Goal: Task Accomplishment & Management: Manage account settings

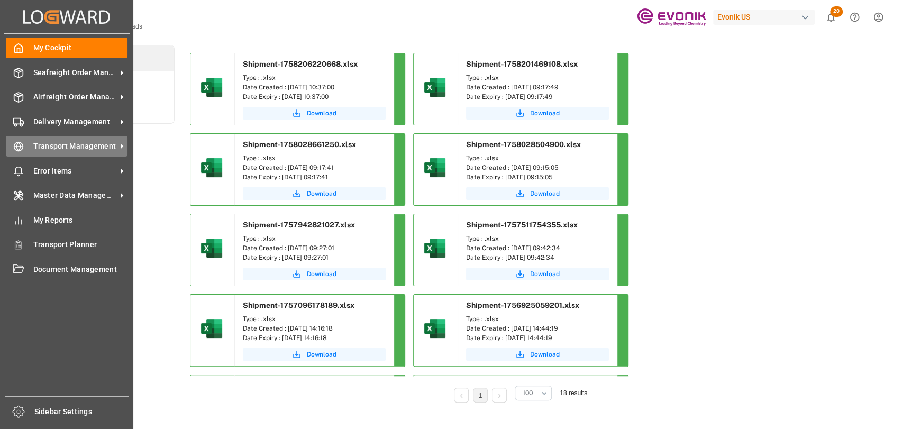
click at [24, 150] on div "Transport Management Transport Management" at bounding box center [67, 146] width 122 height 21
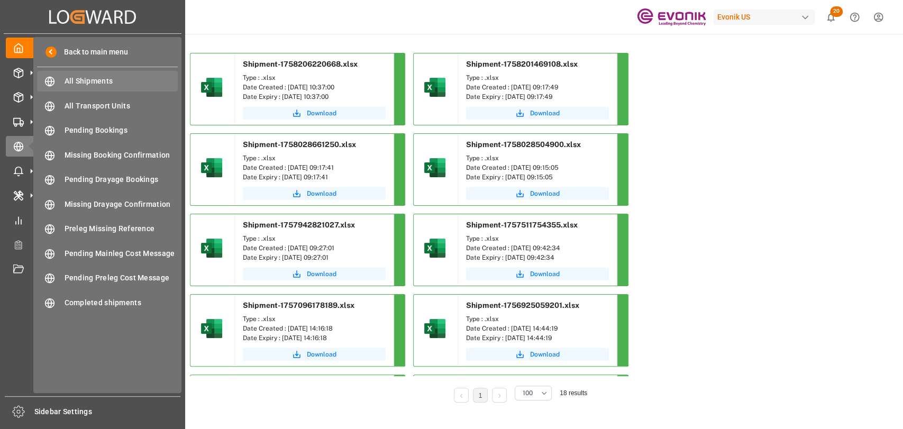
click at [59, 88] on div "All Shipments All Shipments" at bounding box center [107, 81] width 141 height 21
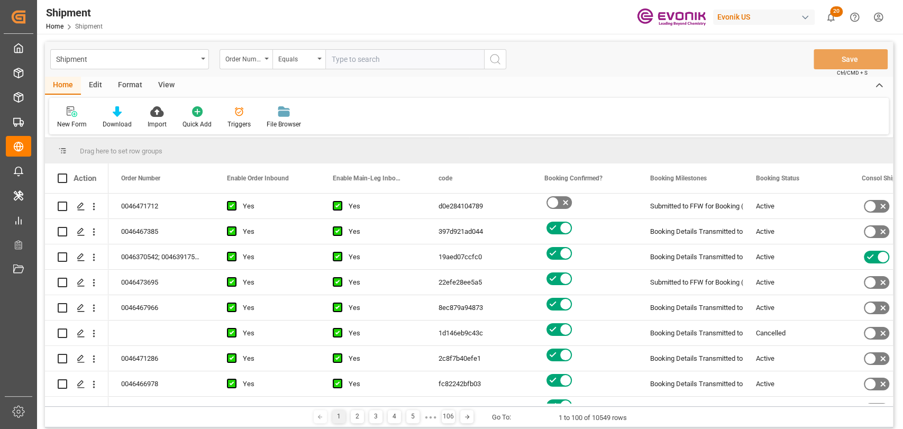
click at [88, 88] on div "Edit" at bounding box center [95, 86] width 29 height 18
click at [224, 121] on div "Schema Edit" at bounding box center [234, 125] width 36 height 10
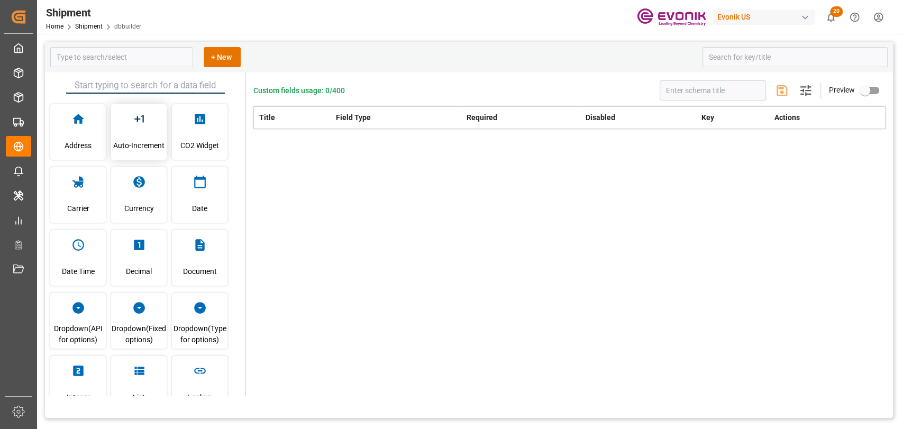
type input "Shipment"
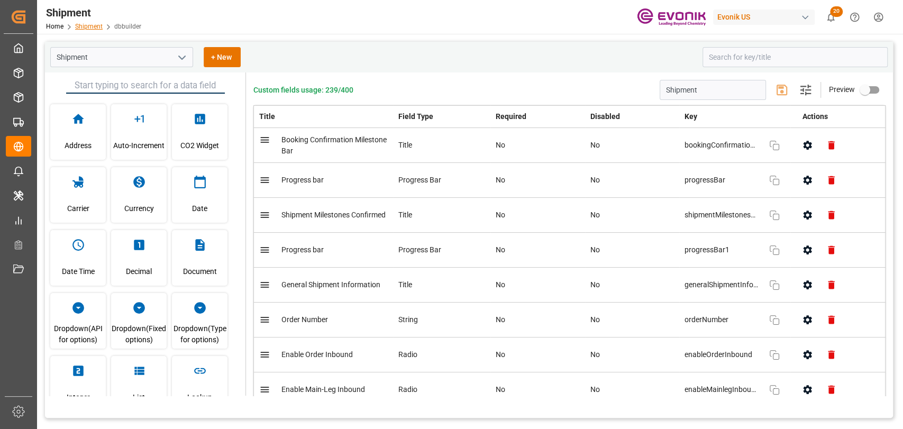
click at [90, 27] on link "Shipment" at bounding box center [89, 26] width 28 height 7
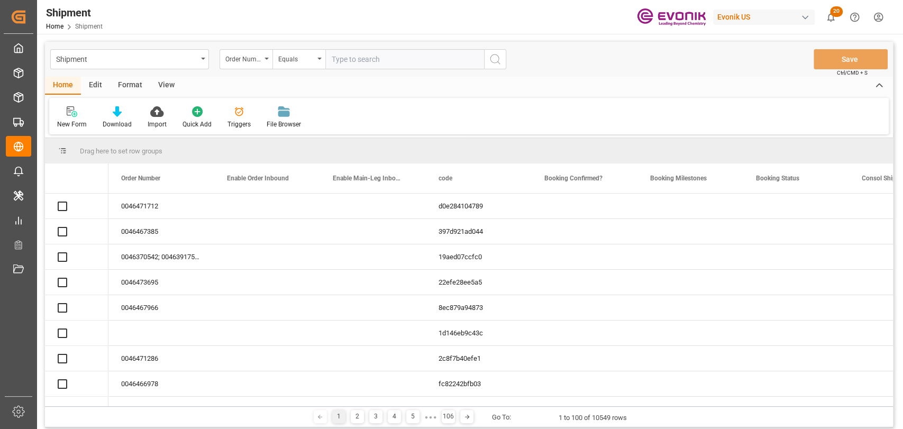
click at [98, 82] on div "Edit" at bounding box center [95, 86] width 29 height 18
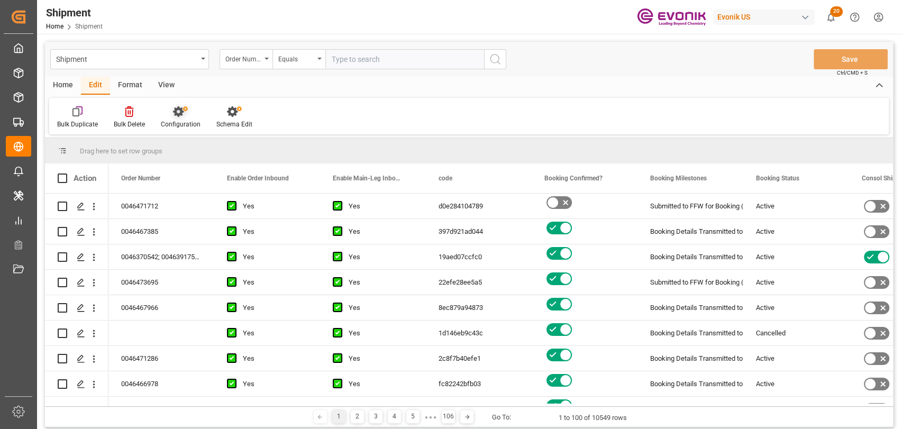
click at [173, 113] on icon at bounding box center [180, 111] width 15 height 11
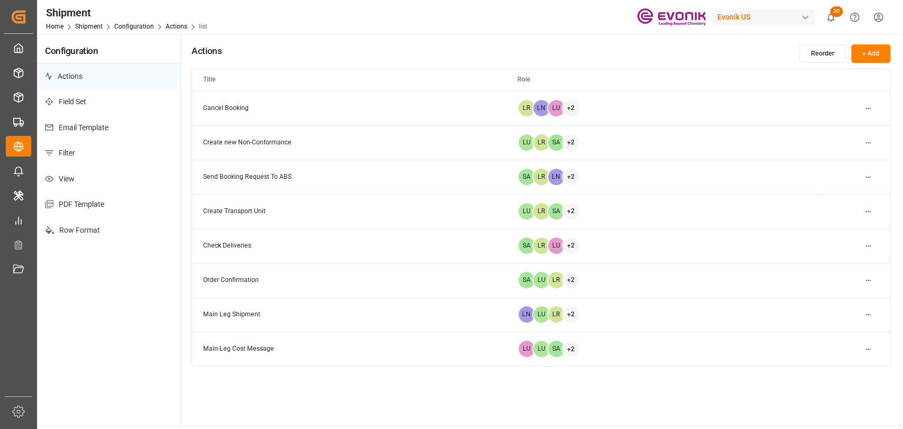
click at [106, 122] on p "Email Template" at bounding box center [108, 128] width 143 height 26
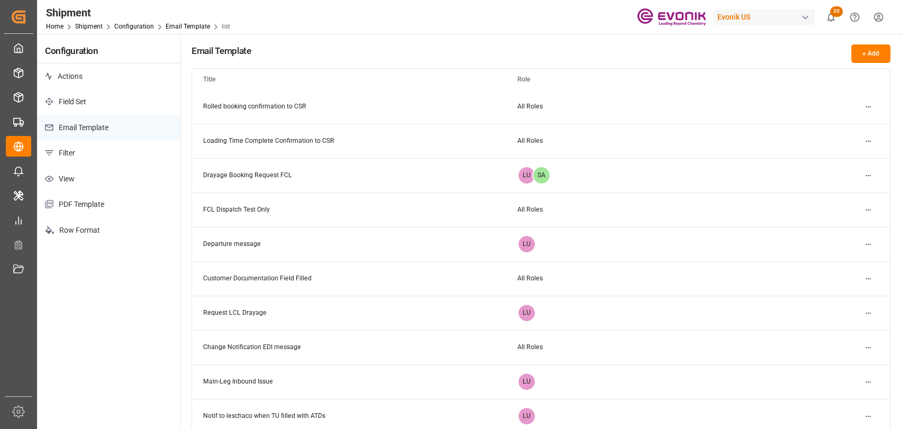
scroll to position [117, 0]
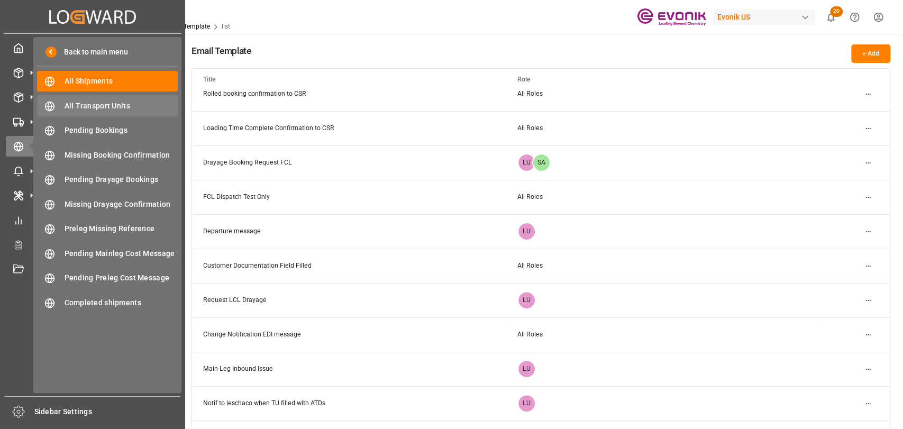
click at [110, 105] on span "All Transport Units" at bounding box center [122, 106] width 114 height 11
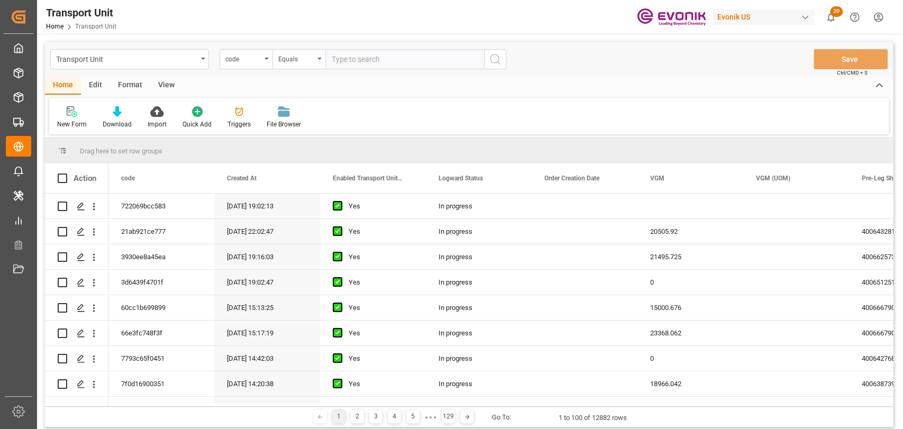
click at [99, 82] on div "Edit" at bounding box center [95, 86] width 29 height 18
click at [63, 86] on div "Home" at bounding box center [63, 86] width 36 height 18
click at [98, 90] on div "Edit" at bounding box center [95, 86] width 29 height 18
click at [183, 121] on div "Configuration" at bounding box center [181, 125] width 40 height 10
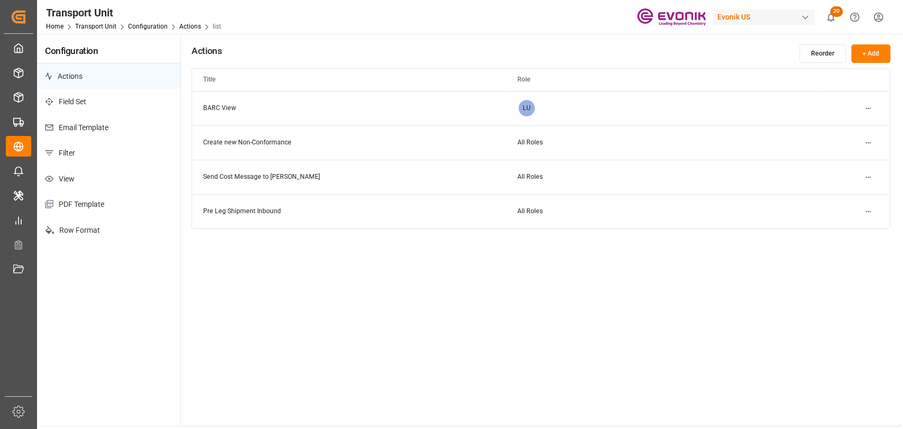
click at [83, 134] on p "Email Template" at bounding box center [108, 128] width 143 height 26
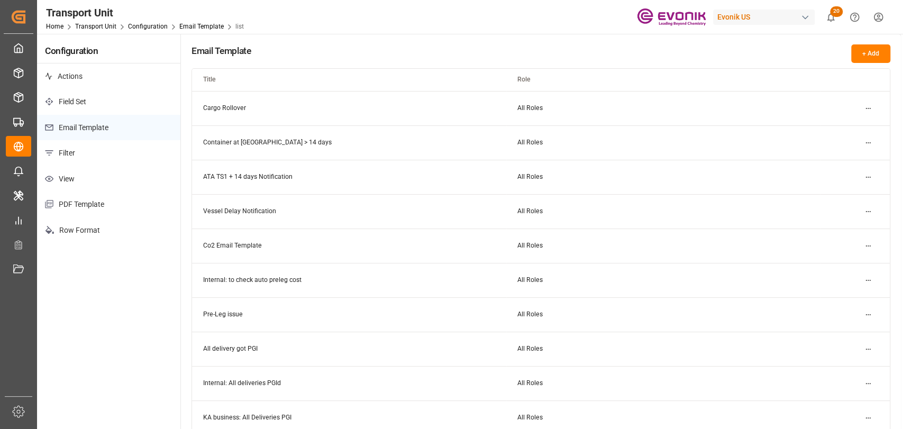
click at [868, 141] on html "Created by potrace 1.15, written by [PERSON_NAME] [DATE]-[DATE] Created by potr…" at bounding box center [451, 214] width 903 height 429
click at [853, 159] on div "Edit" at bounding box center [849, 163] width 54 height 15
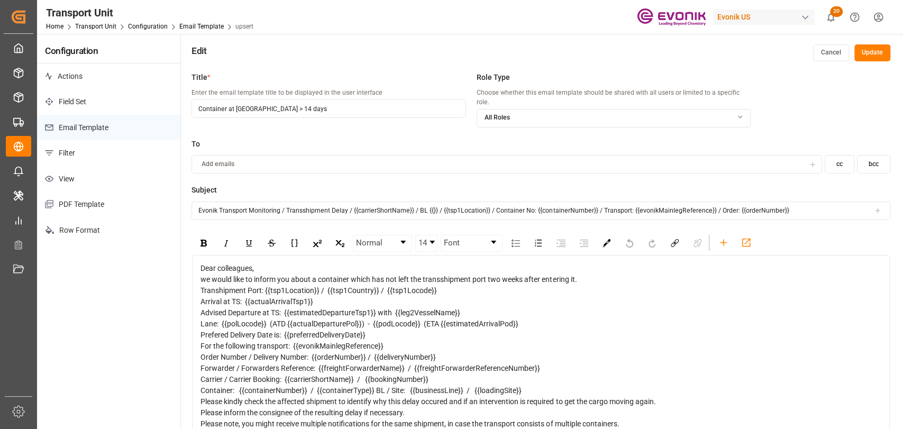
drag, startPoint x: 436, startPoint y: 202, endPoint x: 419, endPoint y: 198, distance: 17.5
click at [419, 202] on input "Evonik Transport Monitoring / Transshipment Delay / {{carrierShortName}} / BL {…" at bounding box center [541, 211] width 699 height 19
click at [721, 237] on icon "rdw-toolbar" at bounding box center [723, 242] width 11 height 11
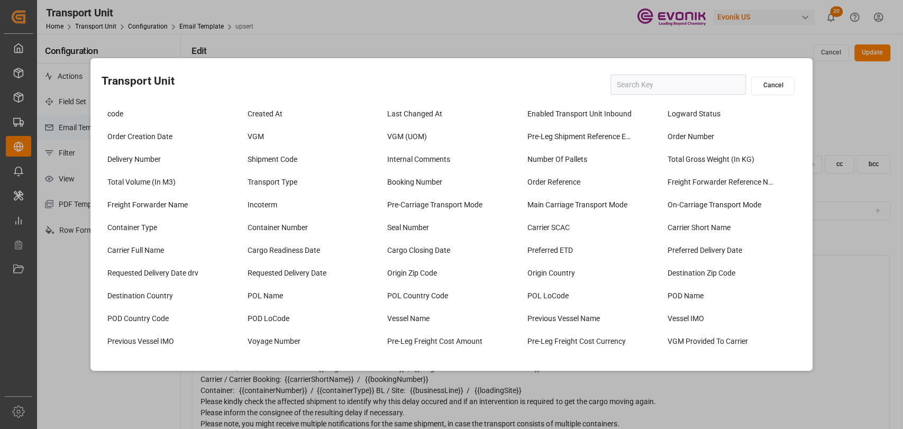
type input "Evonik Transport Monitoring / Transshipment Delay / {{carrierShortName}} / / {{…"
click at [662, 84] on input "text" at bounding box center [678, 85] width 135 height 20
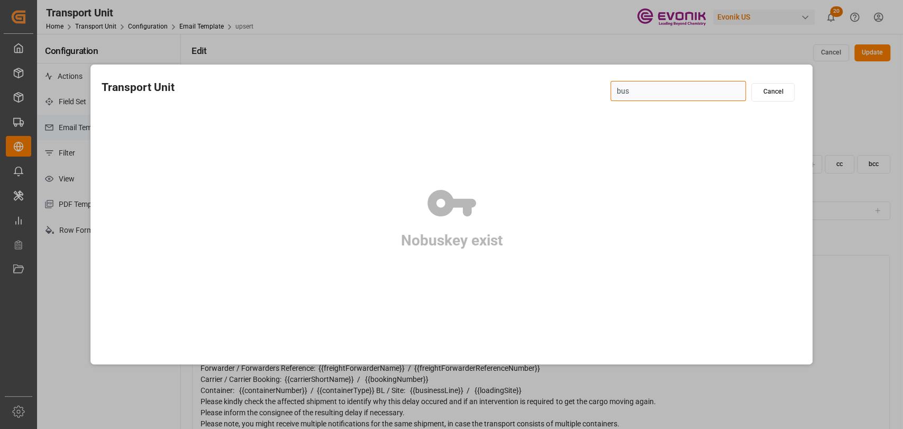
drag, startPoint x: 673, startPoint y: 94, endPoint x: 537, endPoint y: 90, distance: 136.6
click at [537, 90] on div "Transport Unit bus Cancel" at bounding box center [452, 92] width 701 height 26
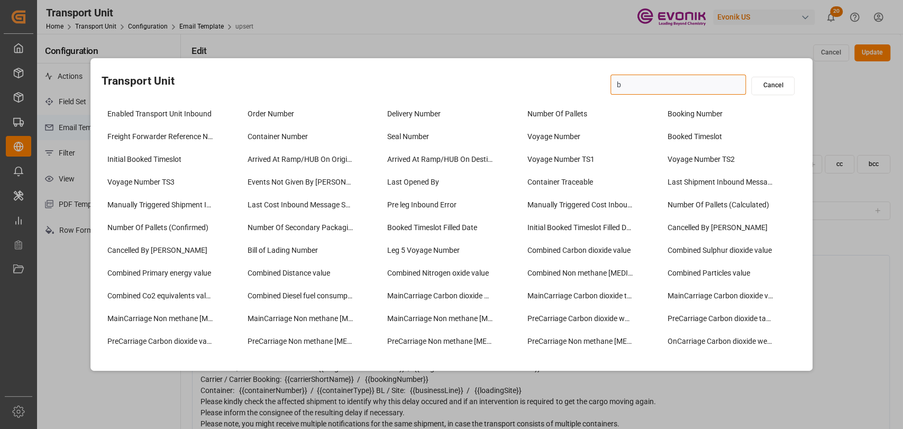
type input "bl"
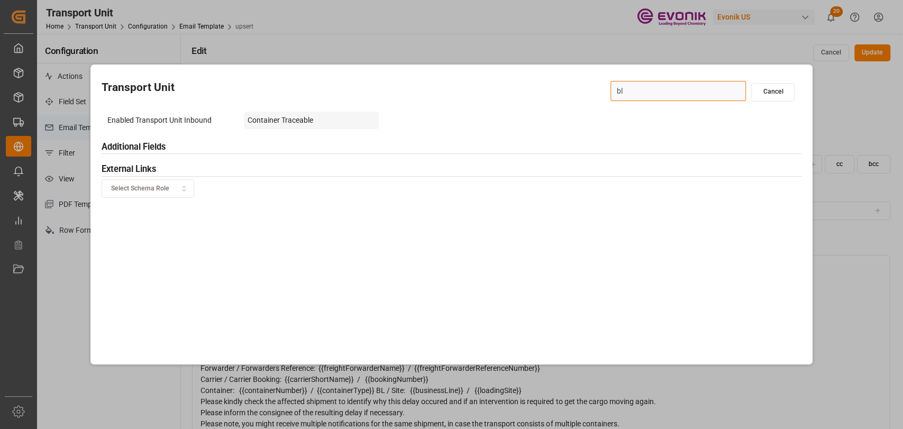
click at [258, 124] on div "Container Traceable" at bounding box center [311, 120] width 135 height 17
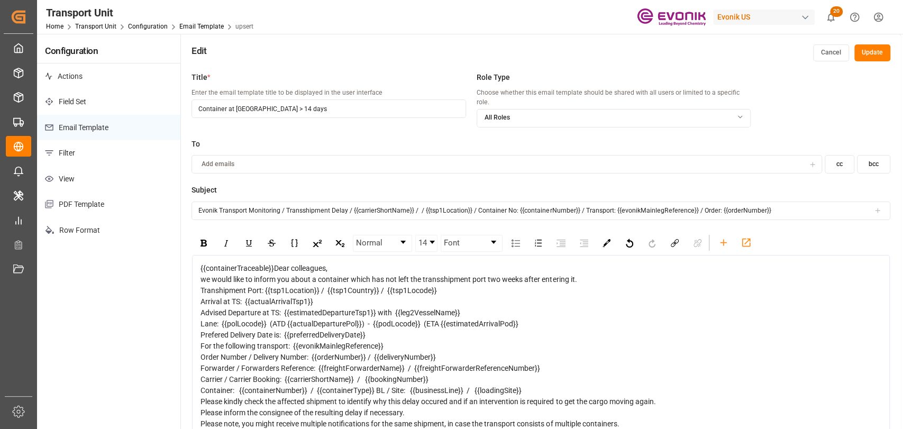
click at [839, 57] on button "Cancel" at bounding box center [831, 52] width 36 height 17
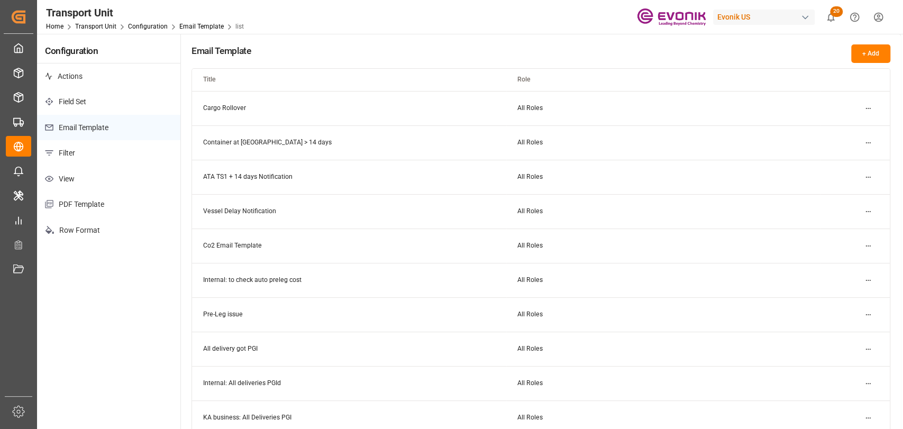
click at [867, 137] on html "Created by potrace 1.15, written by [PERSON_NAME] [DATE]-[DATE] Created by potr…" at bounding box center [451, 214] width 903 height 429
click at [843, 161] on div "Edit" at bounding box center [849, 163] width 54 height 15
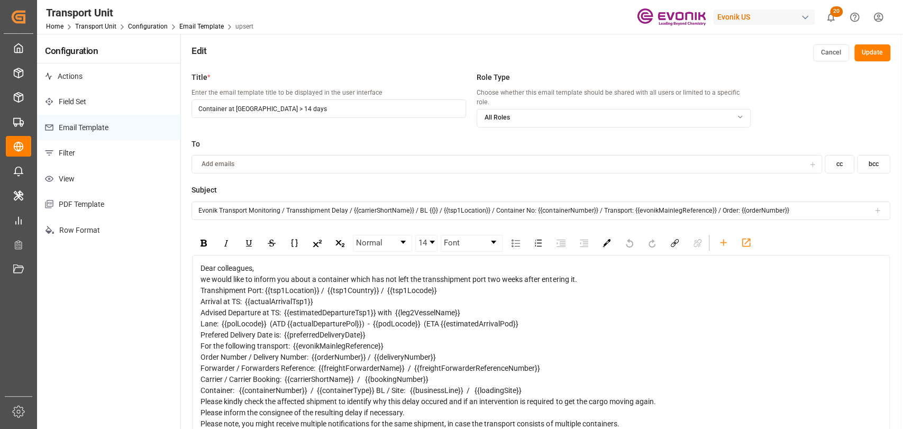
drag, startPoint x: 435, startPoint y: 202, endPoint x: 426, endPoint y: 199, distance: 9.2
click at [426, 202] on input "Evonik Transport Monitoring / Transshipment Delay / {{carrierShortName}} / BL {…" at bounding box center [541, 211] width 699 height 19
click at [879, 202] on input "Evonik Transport Monitoring / Transshipment Delay / {{carrierShortName}} / BL /…" at bounding box center [541, 211] width 699 height 19
click at [879, 207] on icon at bounding box center [877, 210] width 7 height 7
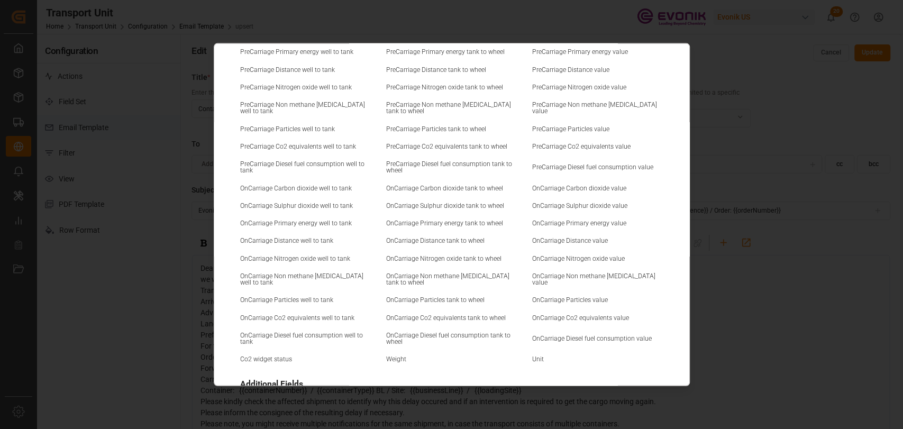
scroll to position [2523, 0]
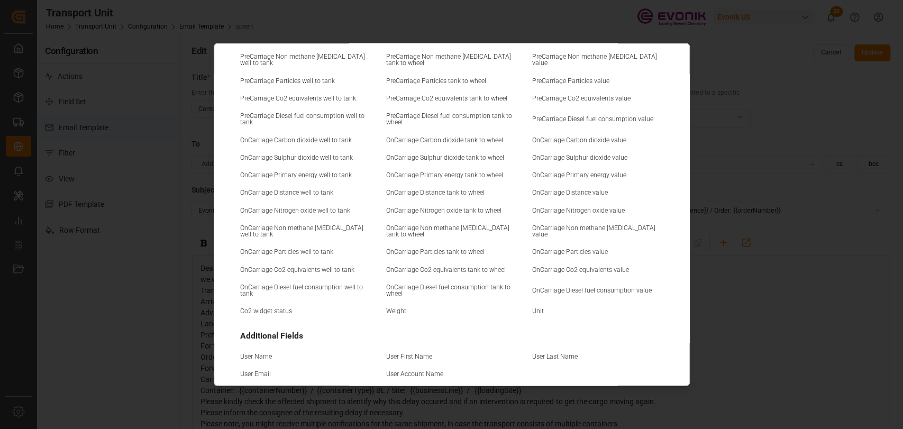
click at [867, 306] on div "General Information code Created At Last Changed At Enabled Transport Unit Inbo…" at bounding box center [451, 214] width 903 height 429
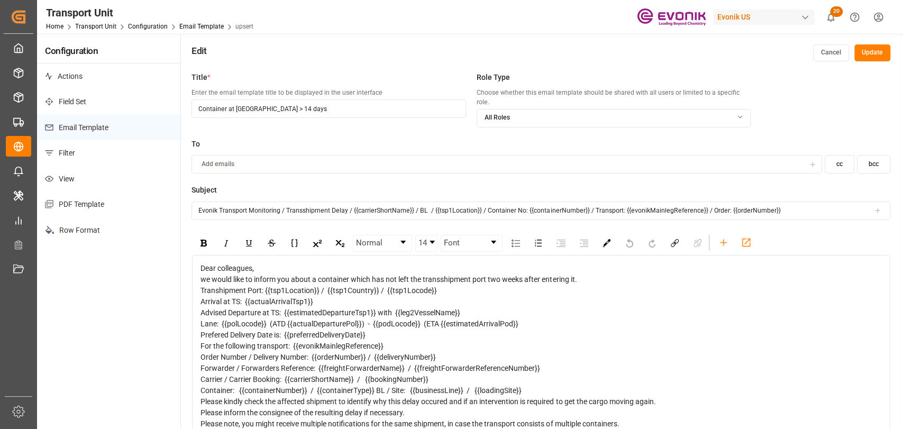
click at [426, 202] on input "Evonik Transport Monitoring / Transshipment Delay / {{carrierShortName}} / BL /…" at bounding box center [541, 211] width 699 height 19
click at [721, 237] on icon "rdw-toolbar" at bounding box center [723, 242] width 11 height 11
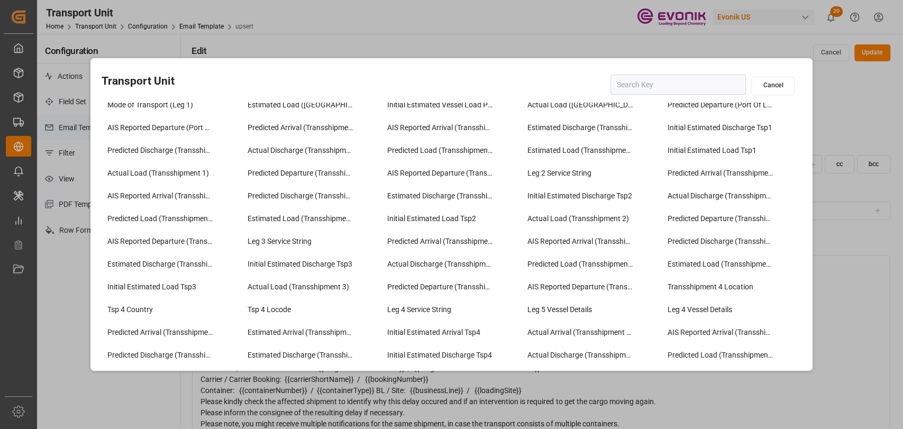
scroll to position [940, 0]
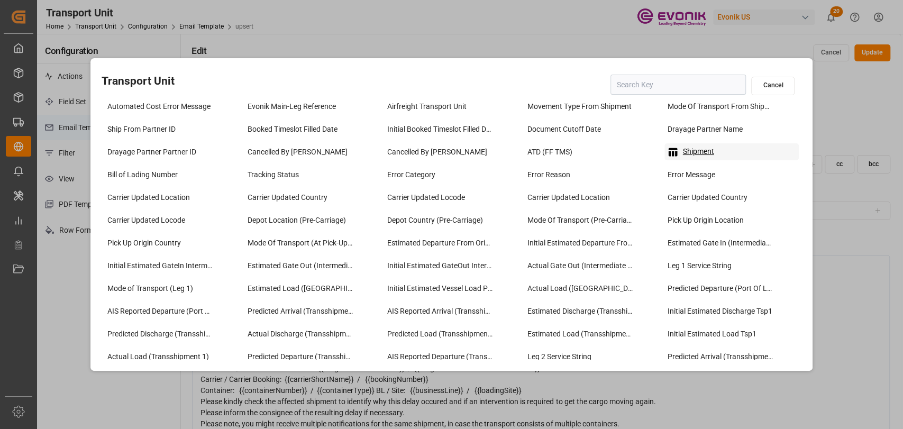
click at [686, 143] on div "Shipment" at bounding box center [732, 151] width 135 height 17
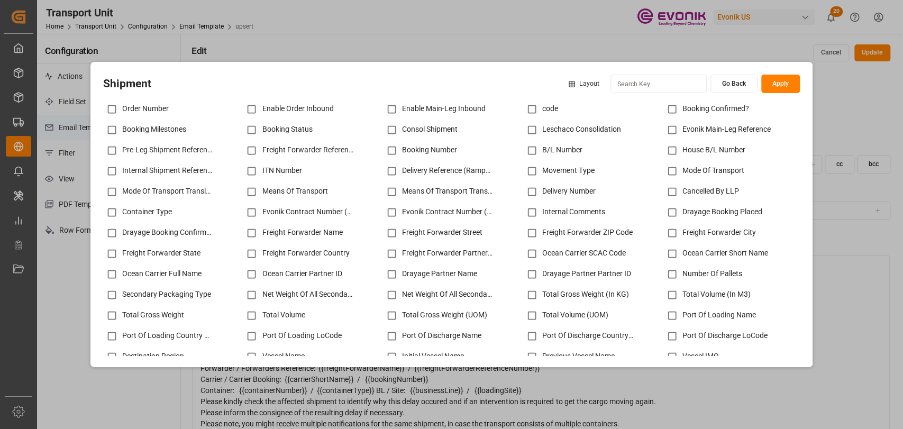
type input "Evonik Transport Monitoring / Transshipment Delay / {{carrierShortName}} / BL /…"
click at [661, 85] on input at bounding box center [659, 84] width 96 height 19
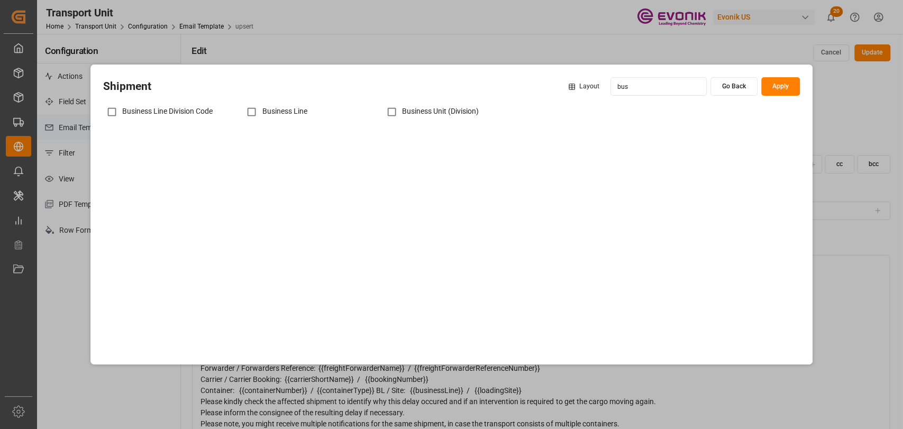
type input "bus"
click at [250, 110] on input "checkbox" at bounding box center [251, 112] width 21 height 21
checkbox input "true"
click at [778, 75] on div "Shipment Layout bus Go Back Apply Business Line Division Code Business Line Bus…" at bounding box center [451, 215] width 723 height 301
click at [778, 90] on button "Apply" at bounding box center [780, 86] width 39 height 19
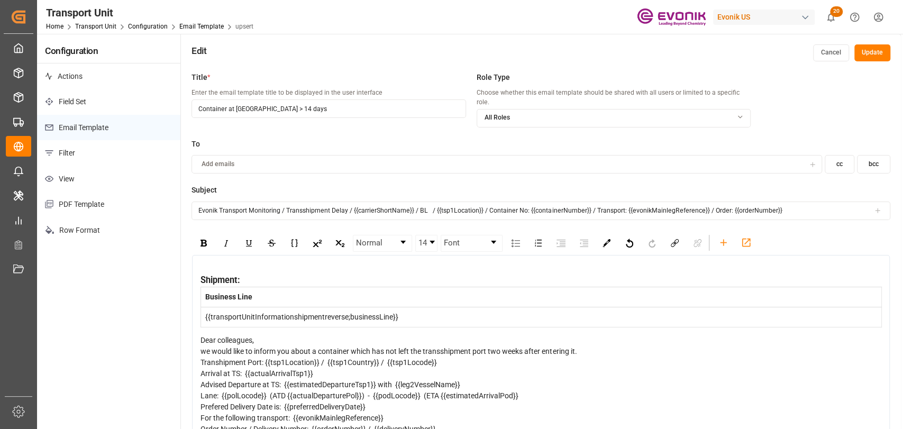
click at [825, 59] on button "Cancel" at bounding box center [831, 52] width 36 height 17
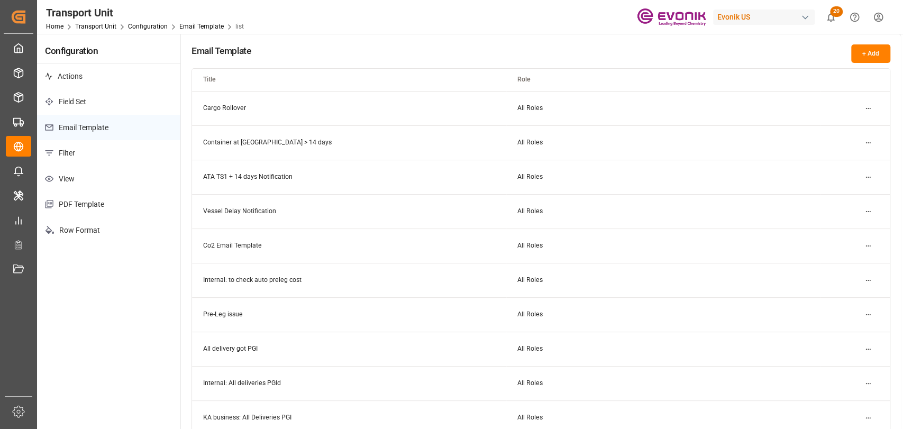
click at [869, 135] on html "Created by potrace 1.15, written by [PERSON_NAME] [DATE]-[DATE] Created by potr…" at bounding box center [451, 214] width 903 height 429
click at [842, 158] on div "Edit" at bounding box center [849, 163] width 54 height 15
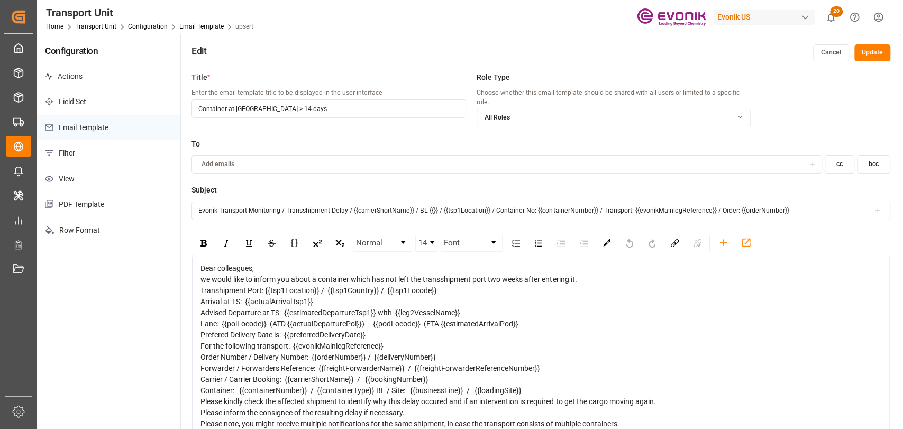
drag, startPoint x: 435, startPoint y: 199, endPoint x: 417, endPoint y: 197, distance: 18.2
click at [417, 202] on input "Evonik Transport Monitoring / Transshipment Delay / {{carrierShortName}} / BL {…" at bounding box center [541, 211] width 699 height 19
type input "Evonik Transport Monitoring / Transshipment Delay / {{carrierShortName}} / / {{…"
click at [878, 207] on icon at bounding box center [877, 210] width 7 height 7
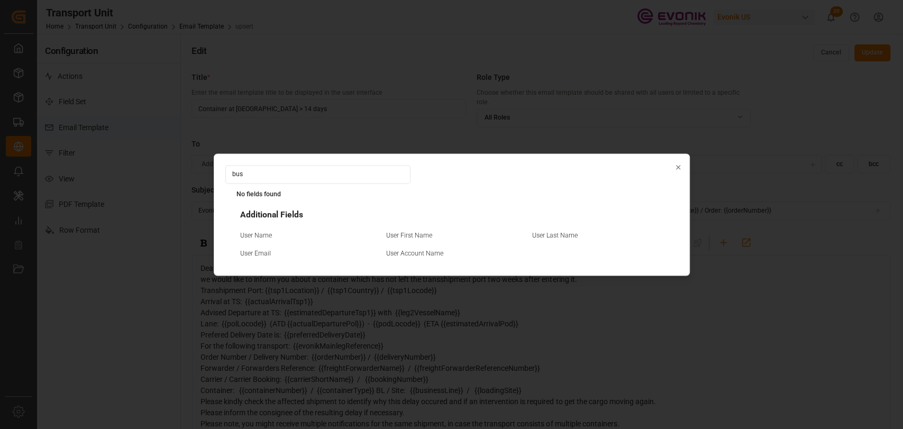
drag, startPoint x: 296, startPoint y: 170, endPoint x: 176, endPoint y: 169, distance: 120.1
click at [176, 169] on div "bus No fields found Additional Fields User Name User First Name User Last Name …" at bounding box center [451, 214] width 903 height 429
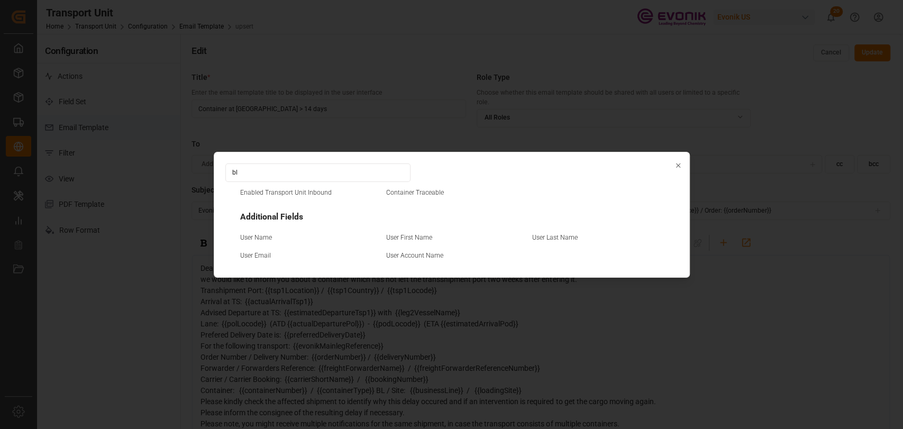
type input "b"
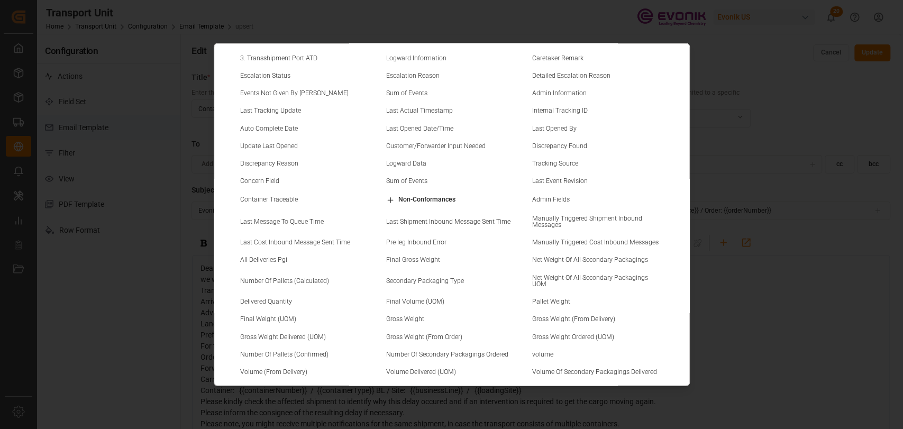
scroll to position [1293, 0]
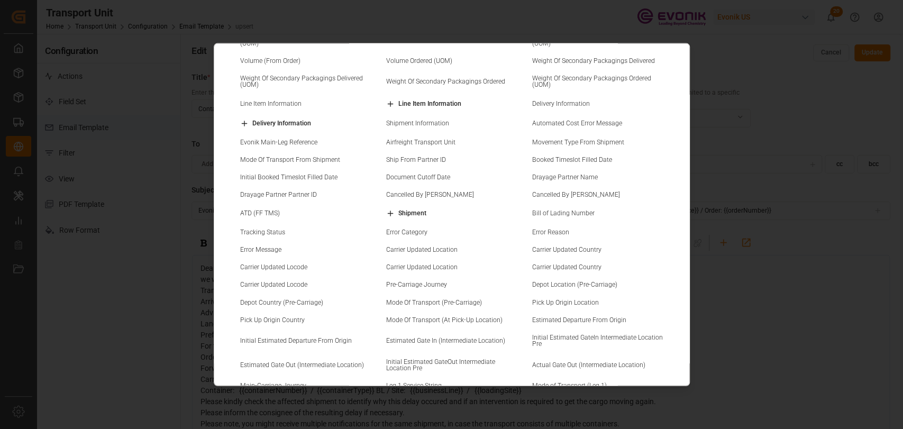
click at [390, 209] on icon at bounding box center [390, 213] width 8 height 8
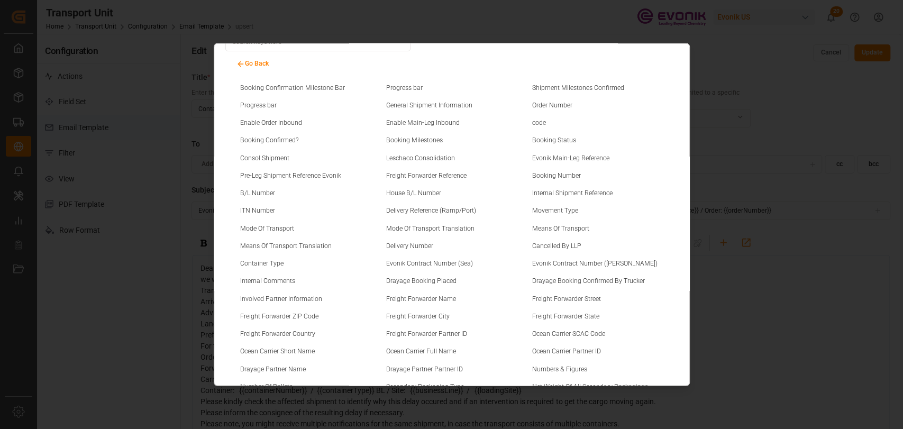
scroll to position [0, 0]
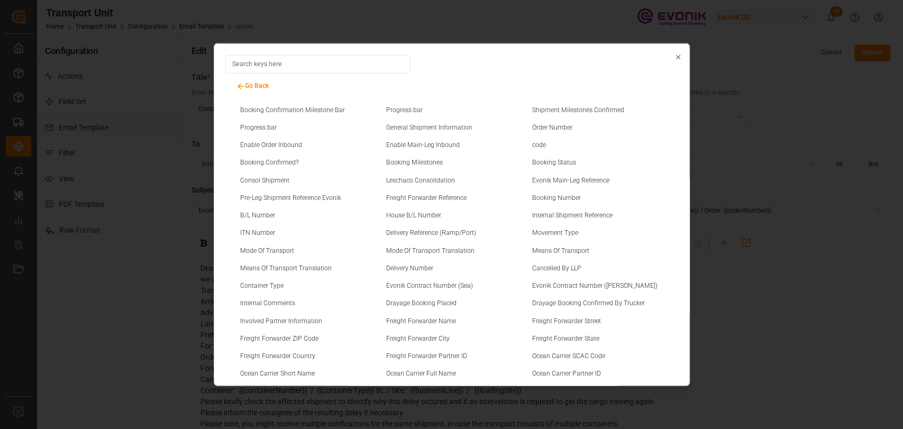
click at [303, 65] on input at bounding box center [317, 63] width 185 height 19
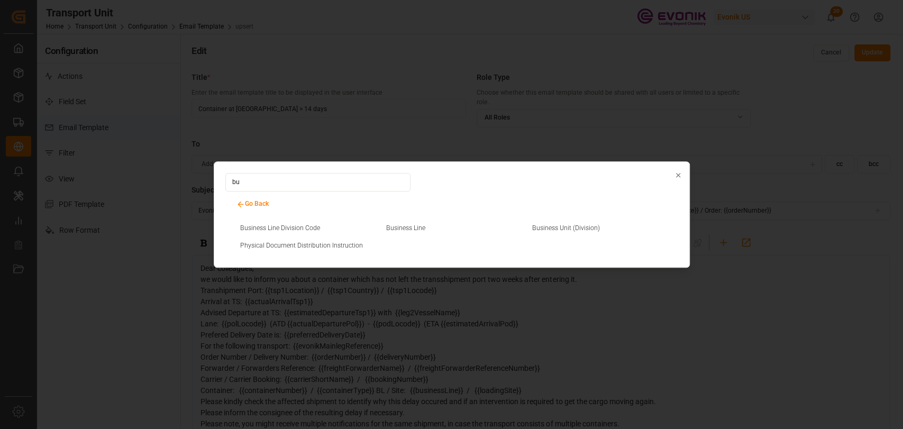
type input "bu"
click at [409, 221] on div "Business Line Division Code Business Line Business Unit (Division) Physical Doc…" at bounding box center [451, 238] width 453 height 35
click at [410, 228] on small "Business Line" at bounding box center [405, 228] width 39 height 6
type input "Evonik Transport Monitoring / Transshipment Delay / {{carrierShortName}} / / {{…"
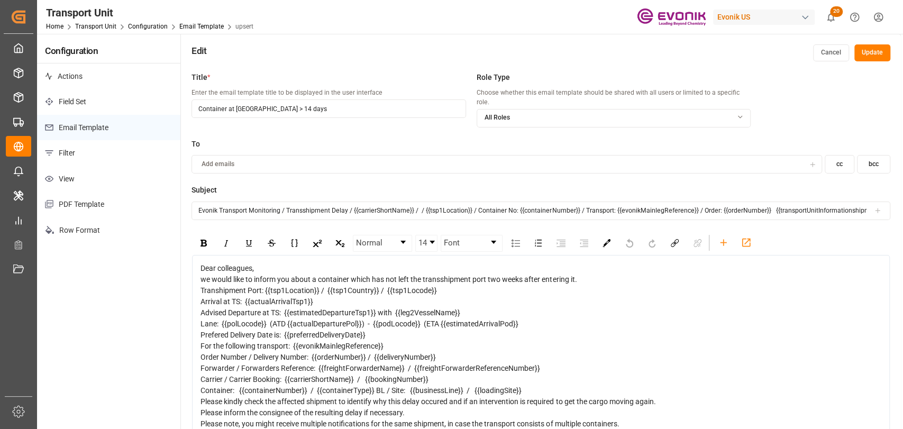
scroll to position [0, 70]
drag, startPoint x: 506, startPoint y: 201, endPoint x: 791, endPoint y: 194, distance: 284.7
click at [791, 202] on input "Evonik Transport Monitoring / Transshipment Delay / {{carrierShortName}} / / {{…" at bounding box center [541, 211] width 699 height 19
click at [736, 203] on input "Evonik Transport Monitoring / Transshipment Delay / {{carrierShortName}} / / {{…" at bounding box center [541, 211] width 699 height 19
click at [820, 57] on button "Cancel" at bounding box center [831, 52] width 36 height 17
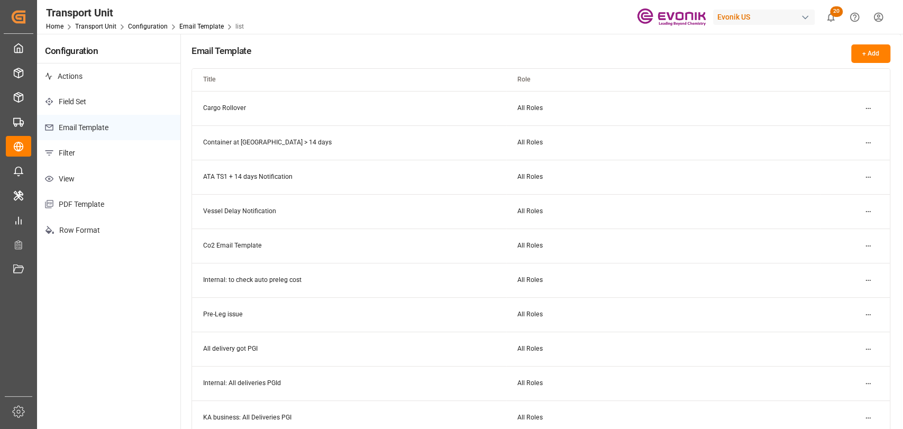
click at [870, 139] on html "Created by potrace 1.15, written by [PERSON_NAME] [DATE]-[DATE] Created by potr…" at bounding box center [451, 214] width 903 height 429
click at [839, 161] on div "Edit" at bounding box center [849, 163] width 54 height 15
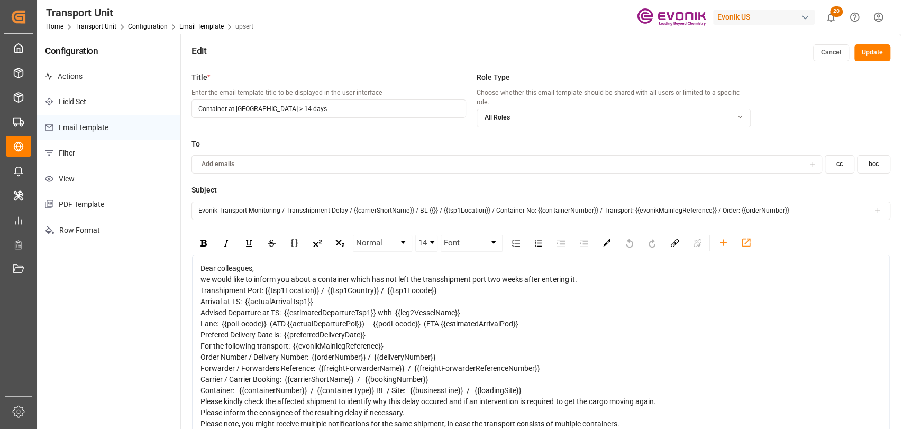
click at [423, 202] on input "Evonik Transport Monitoring / Transshipment Delay / {{carrierShortName}} / BL {…" at bounding box center [541, 211] width 699 height 19
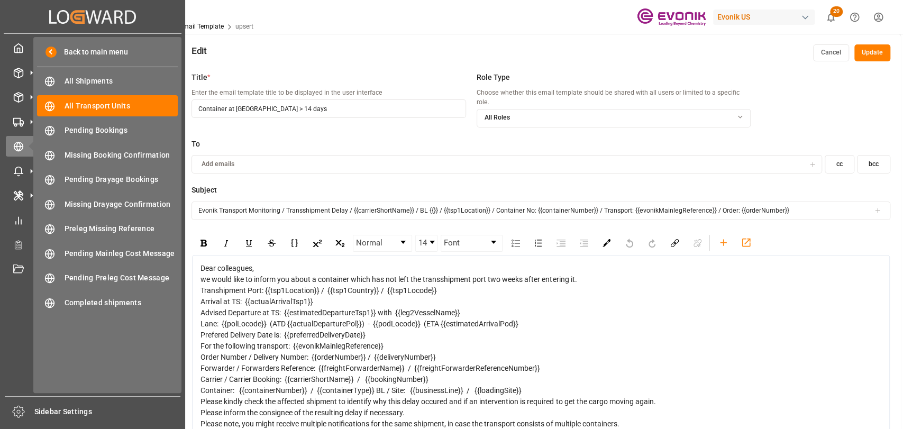
drag, startPoint x: 800, startPoint y: 197, endPoint x: 8, endPoint y: 157, distance: 792.6
click at [8, 157] on div "Created by potrace 1.15, written by [PERSON_NAME] [DATE]-[DATE] Created by potr…" at bounding box center [451, 214] width 903 height 429
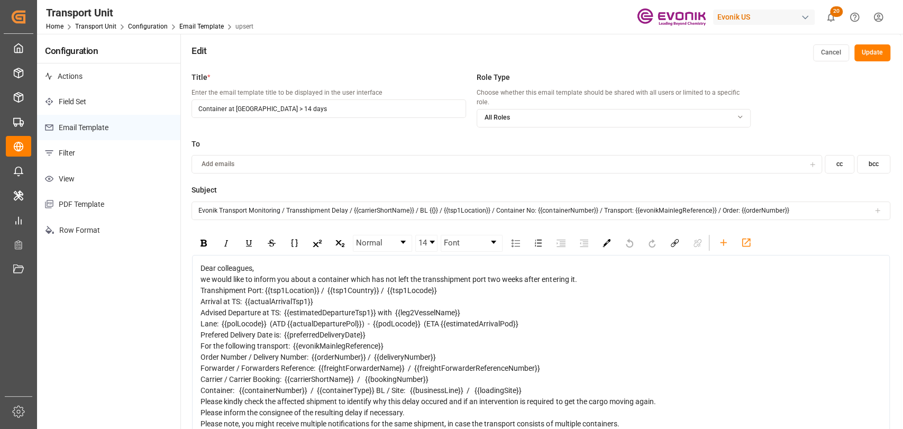
click at [435, 202] on input "Evonik Transport Monitoring / Transshipment Delay / {{carrierShortName}} / BL {…" at bounding box center [541, 211] width 699 height 19
drag, startPoint x: 487, startPoint y: 202, endPoint x: 425, endPoint y: 201, distance: 61.9
click at [425, 202] on input "Evonik Transport Monitoring / Transshipment Delay / {{carrierShortName}} / BL {…" at bounding box center [541, 211] width 699 height 19
click at [872, 207] on div at bounding box center [877, 210] width 15 height 7
click at [428, 202] on input "Evonik Transport Monitoring / Transshipment Delay / {{carrierShortName}} / BL /…" at bounding box center [541, 211] width 699 height 19
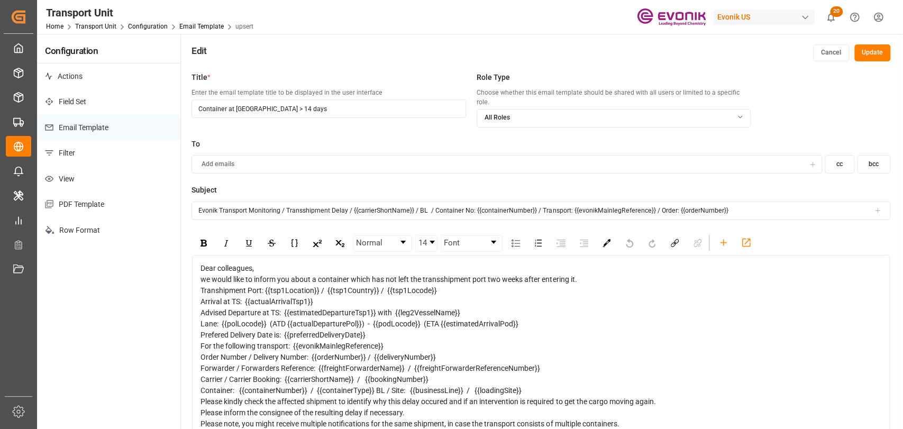
click at [425, 202] on input "Evonik Transport Monitoring / Transshipment Delay / {{carrierShortName}} / BL /…" at bounding box center [541, 211] width 699 height 19
type input "Evonik Transport Monitoring / Transshipment Delay / {{carrierShortName}} / BL /…"
click at [880, 207] on icon at bounding box center [877, 210] width 7 height 7
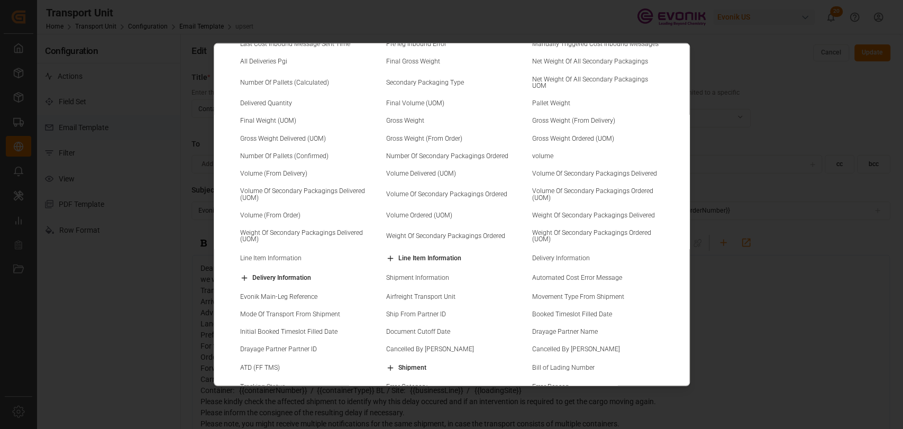
scroll to position [1293, 0]
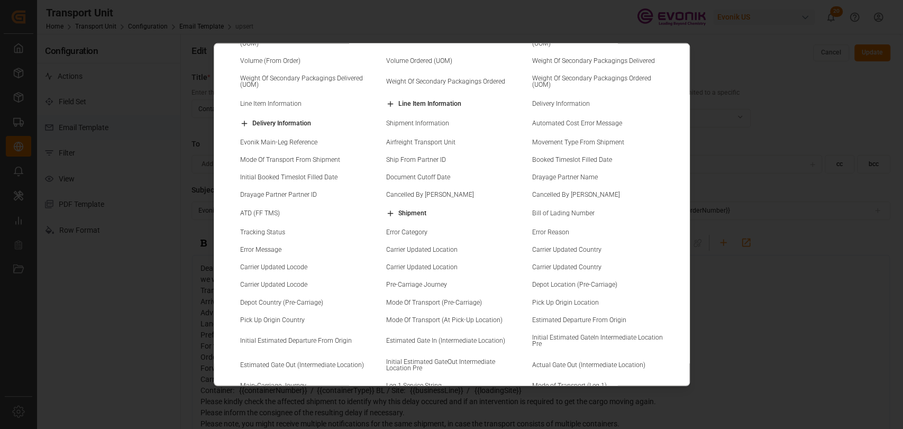
click at [389, 210] on icon at bounding box center [390, 213] width 8 height 8
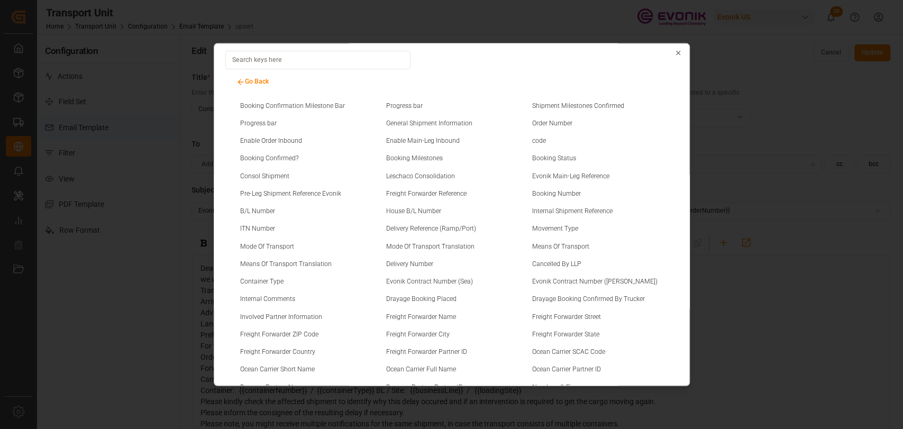
scroll to position [0, 0]
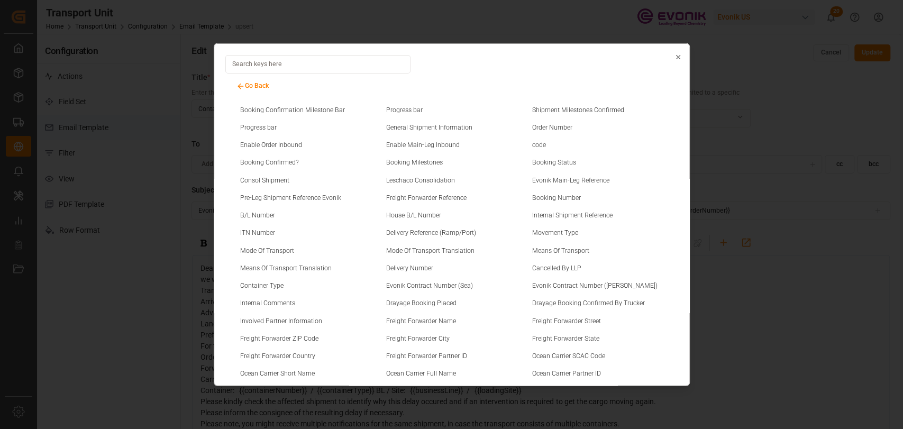
click at [316, 67] on input at bounding box center [317, 63] width 185 height 19
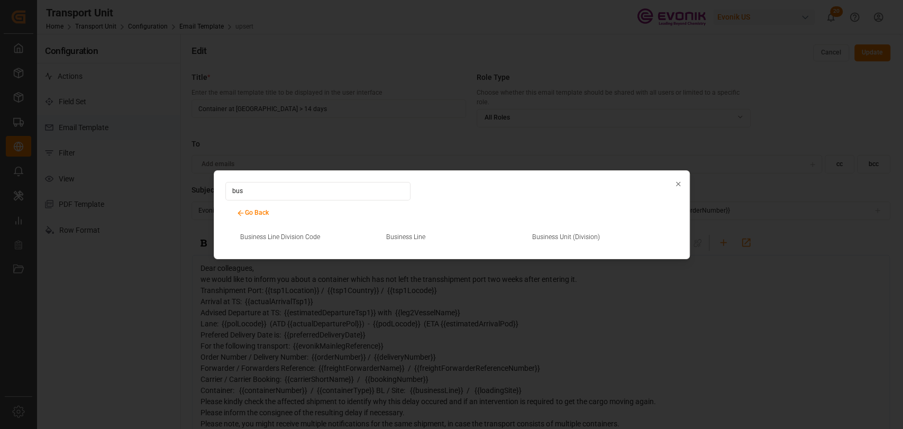
type input "bus"
click at [394, 234] on small "Business Line" at bounding box center [405, 236] width 39 height 6
type input "Evonik Transport Monitoring / Transshipment Delay / {{carrierShortName}} / BL /…"
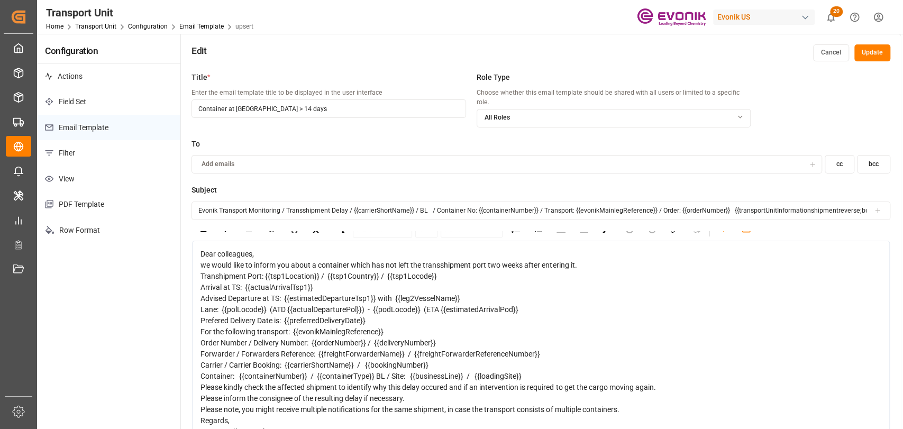
scroll to position [80, 0]
click at [386, 326] on div "For the following transport: {{evonikMainlegReference}}" at bounding box center [542, 331] width 682 height 11
click at [449, 338] on div "Order Number / Delivery Number: {{orderNumber}} / {{deliveryNumber}}" at bounding box center [542, 343] width 682 height 11
click at [308, 339] on span "Order Number / Delivery Number: {{orderNumber}} / {{deliveryNumber}}" at bounding box center [318, 343] width 235 height 8
click at [201, 339] on span "Order Number / Delivery Number: {{orderNumber}} / {{deliveryNumber}}" at bounding box center [318, 343] width 235 height 8
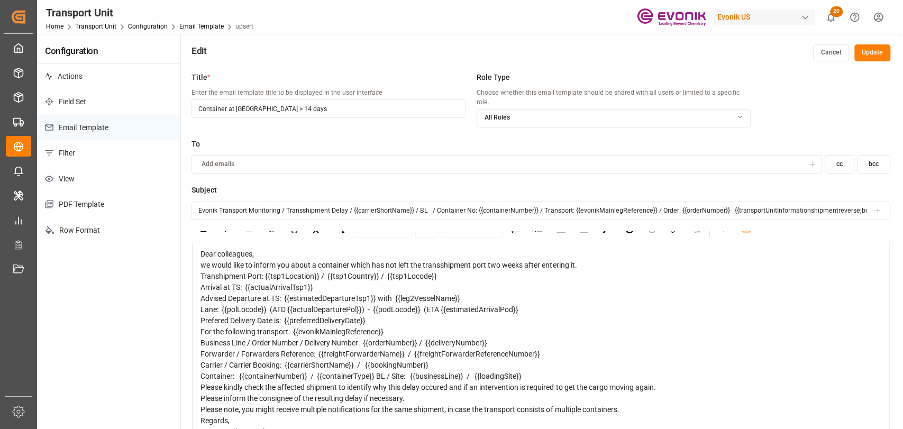
click at [365, 339] on span "Business Line / Order Number / Delivery Number: {{orderNumber}} / {{deliveryNum…" at bounding box center [344, 343] width 287 height 8
click at [879, 207] on input "Evonik Transport Monitoring / Transshipment Delay / {{carrierShortName}} / BL /…" at bounding box center [541, 211] width 699 height 19
click at [877, 207] on icon at bounding box center [877, 210] width 7 height 7
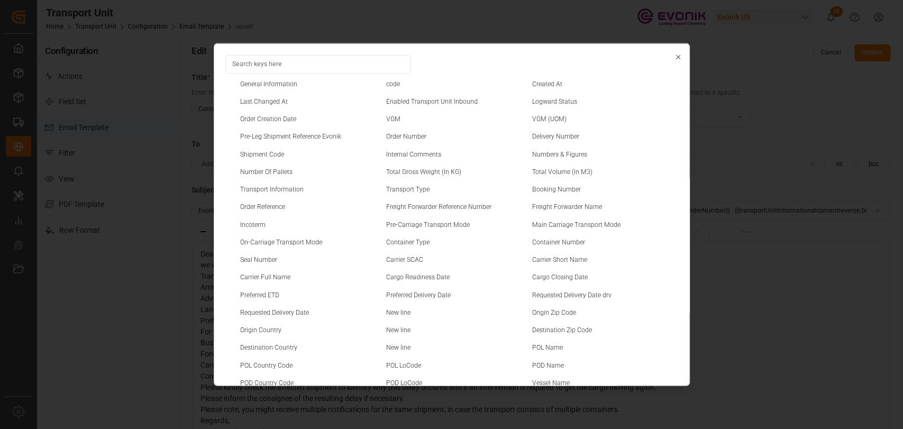
click at [804, 188] on div "General Information code Created At Last Changed At Enabled Transport Unit Inbo…" at bounding box center [451, 214] width 903 height 429
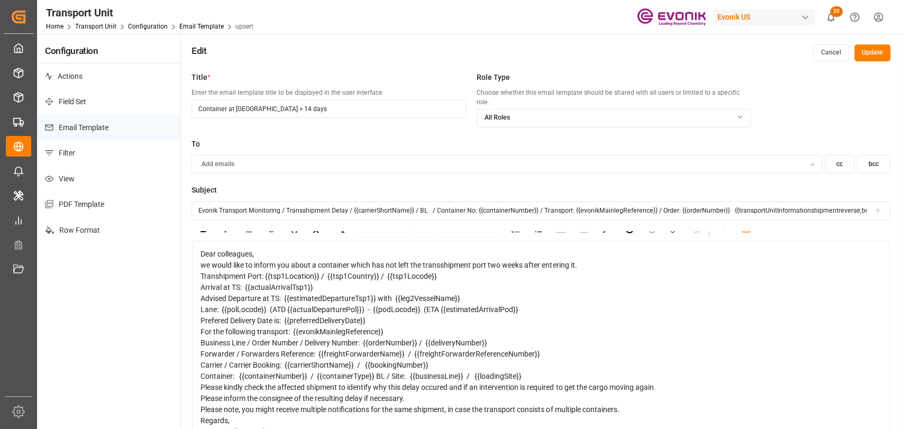
click at [361, 316] on span "Prefered Delivery Date is: {{preferredDeliveryDate}}" at bounding box center [283, 320] width 165 height 8
click at [365, 339] on span "Business Line / Order Number / Delivery Number: {{orderNumber}} / {{deliveryNum…" at bounding box center [344, 343] width 287 height 8
click at [252, 339] on span "Business Line / Order Number / Delivery Number: {{orderNumber}} / {{deliveryNum…" at bounding box center [344, 343] width 287 height 8
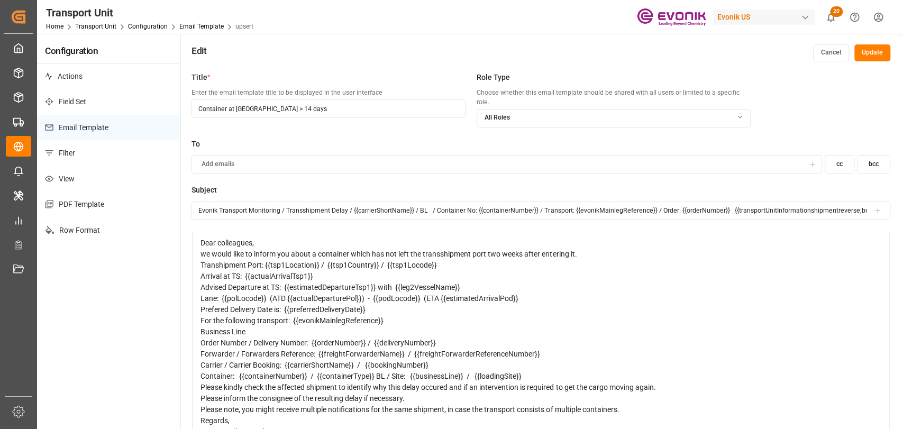
scroll to position [0, 0]
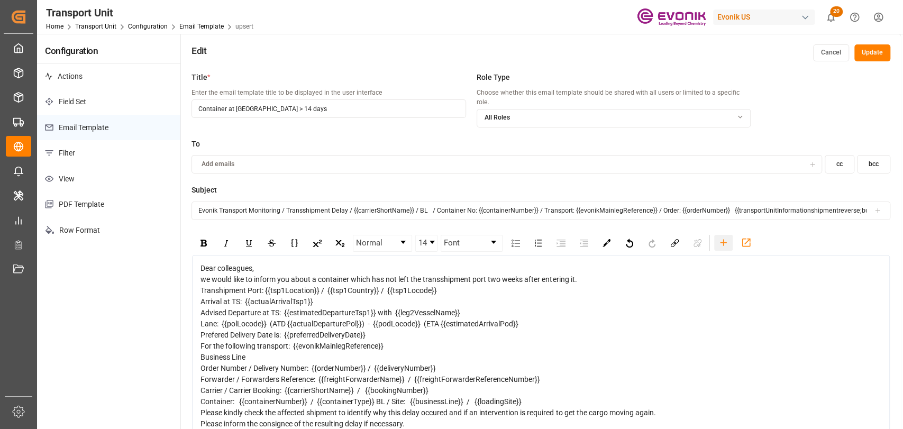
click at [721, 237] on icon "rdw-toolbar" at bounding box center [723, 242] width 11 height 11
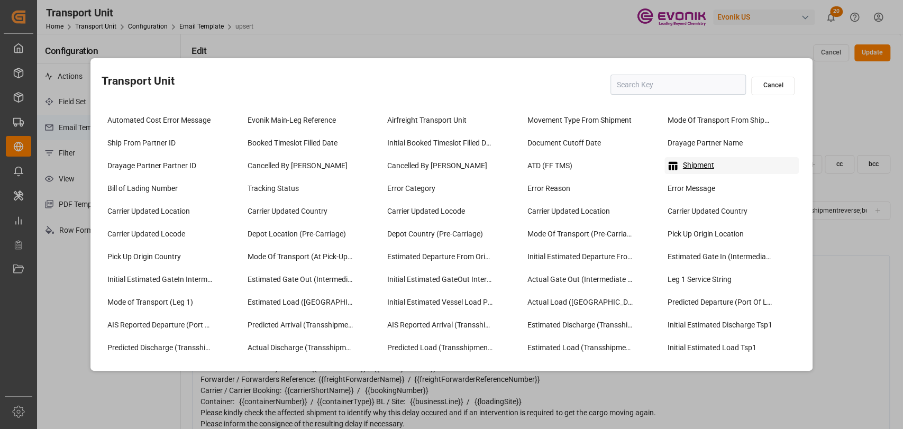
scroll to position [940, 0]
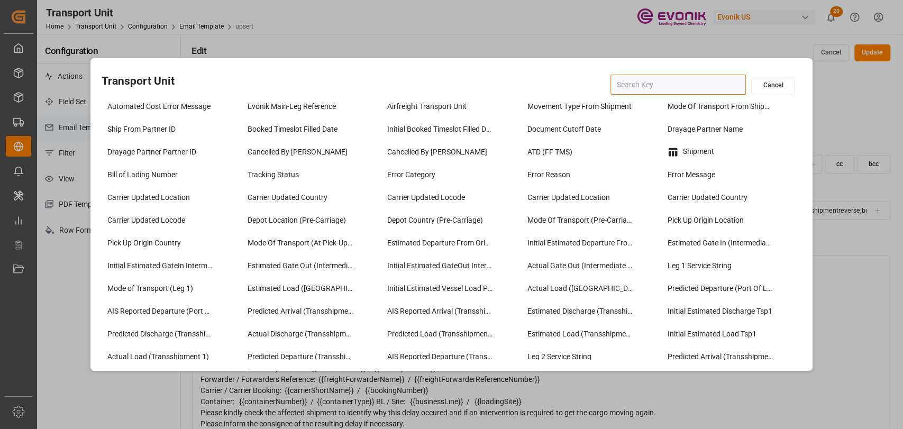
click at [700, 86] on input "text" at bounding box center [678, 85] width 135 height 20
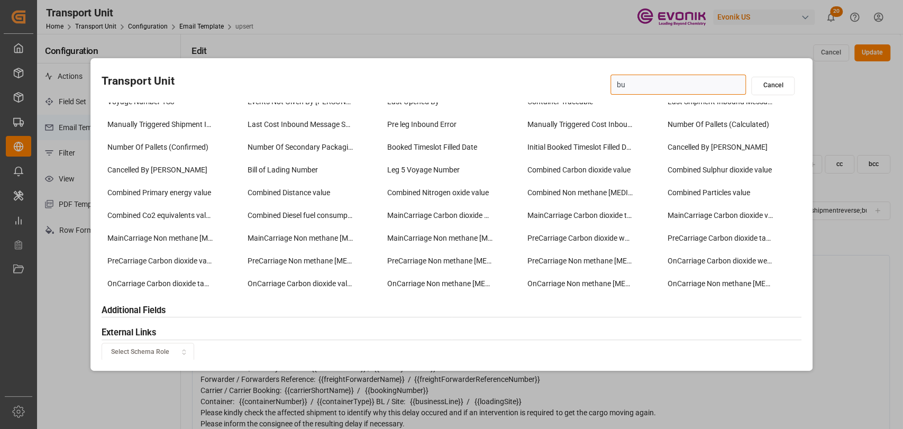
scroll to position [0, 0]
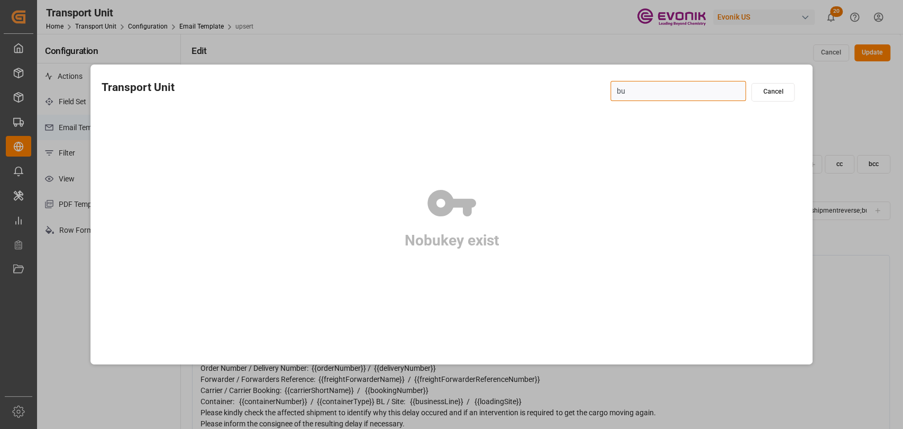
type input "b"
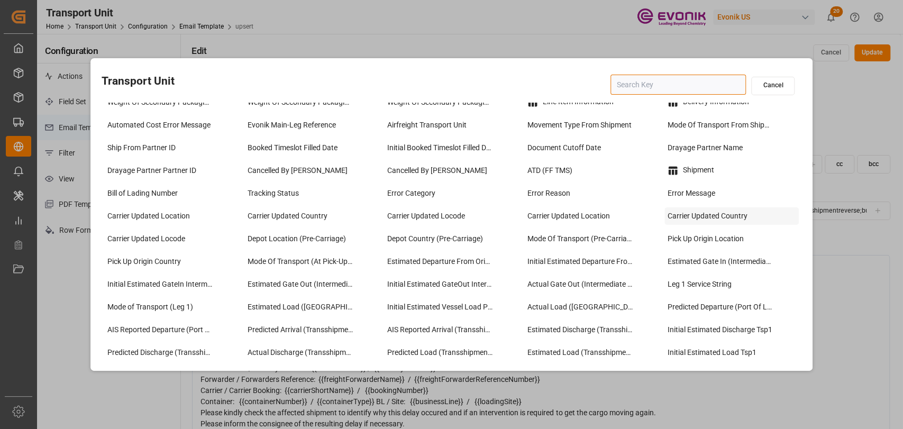
scroll to position [940, 0]
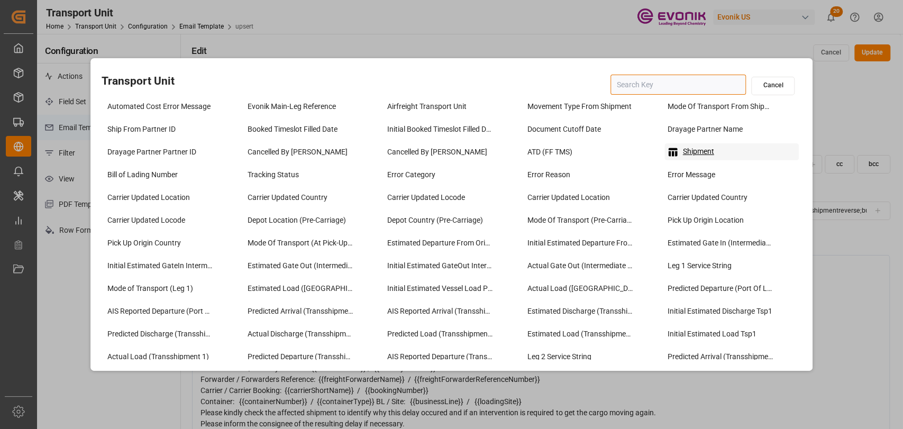
click at [697, 145] on div "Shipment" at bounding box center [732, 151] width 135 height 17
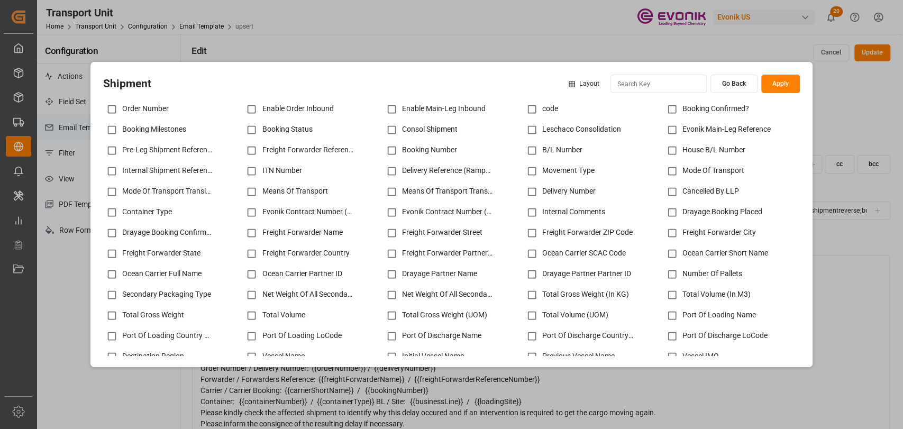
click at [631, 87] on input at bounding box center [659, 84] width 96 height 19
click at [577, 83] on html "Created by potrace 1.15, written by [PERSON_NAME] [DATE]-[DATE] Created by potr…" at bounding box center [451, 214] width 903 height 429
click at [594, 127] on html "Created by potrace 1.15, written by [PERSON_NAME] [DATE]-[DATE] Created by potr…" at bounding box center [451, 214] width 903 height 429
click at [652, 85] on html "Created by potrace 1.15, written by [PERSON_NAME] [DATE]-[DATE] Created by potr…" at bounding box center [451, 214] width 903 height 429
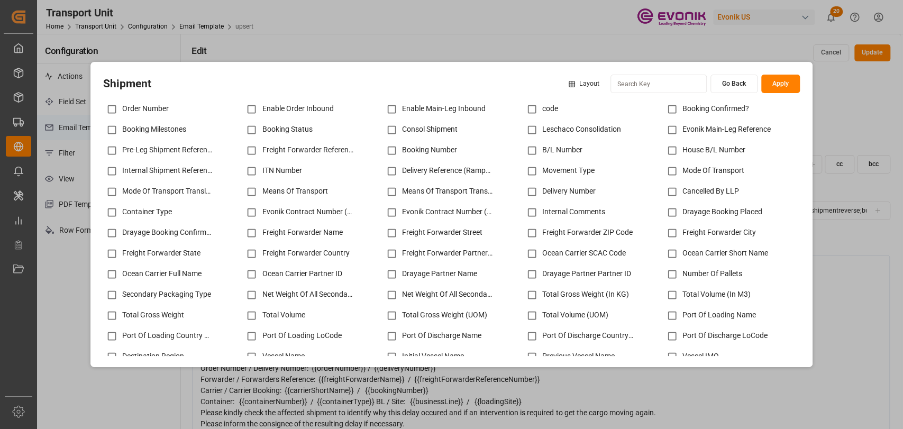
click at [681, 86] on input at bounding box center [659, 84] width 96 height 19
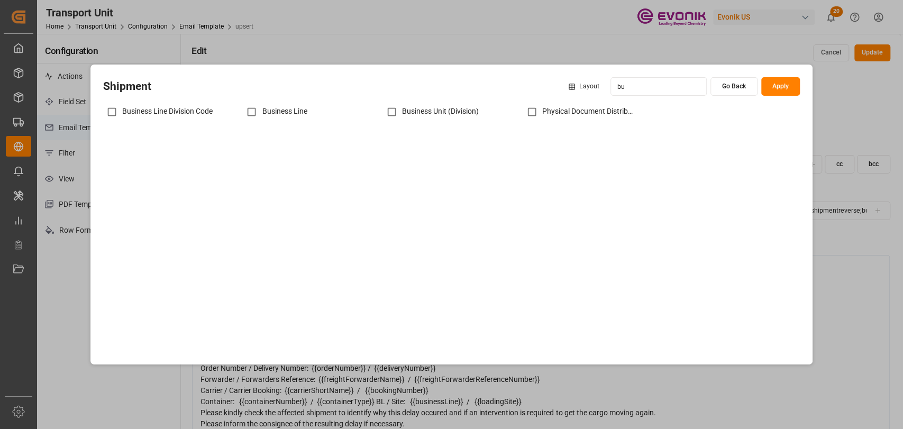
type input "bu"
click at [246, 109] on input "checkbox" at bounding box center [251, 112] width 21 height 21
checkbox input "true"
click at [777, 83] on button "Apply" at bounding box center [780, 86] width 39 height 19
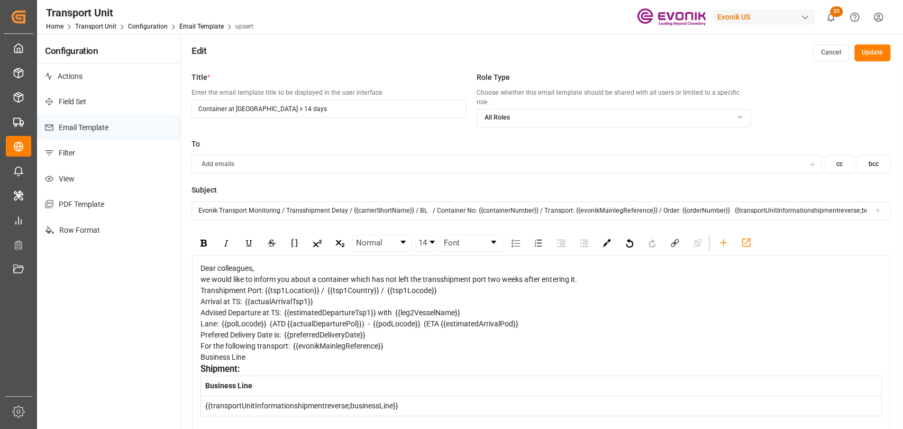
scroll to position [117, 0]
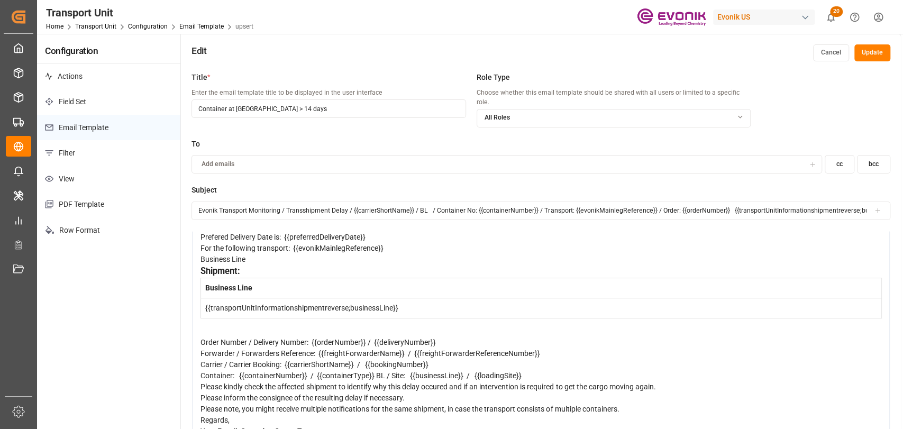
drag, startPoint x: 254, startPoint y: 260, endPoint x: 203, endPoint y: 259, distance: 51.3
click at [203, 265] on div "Shipment:" at bounding box center [542, 271] width 682 height 13
click at [262, 265] on div "Shipment:" at bounding box center [542, 271] width 682 height 13
drag, startPoint x: 262, startPoint y: 263, endPoint x: 197, endPoint y: 256, distance: 66.0
click at [197, 256] on div "Dear colleagues, we would like to inform you about a container which has not le…" at bounding box center [541, 301] width 698 height 288
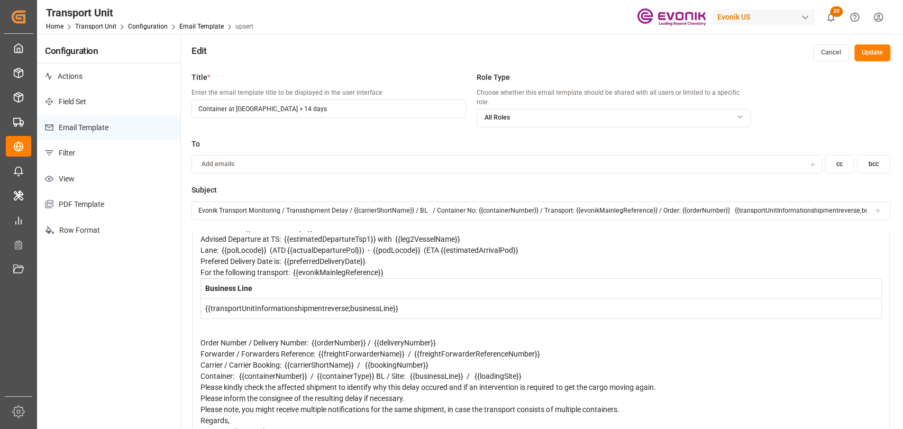
click at [265, 326] on div "rdw-editor" at bounding box center [542, 331] width 682 height 11
click at [876, 52] on button "Update" at bounding box center [873, 52] width 36 height 17
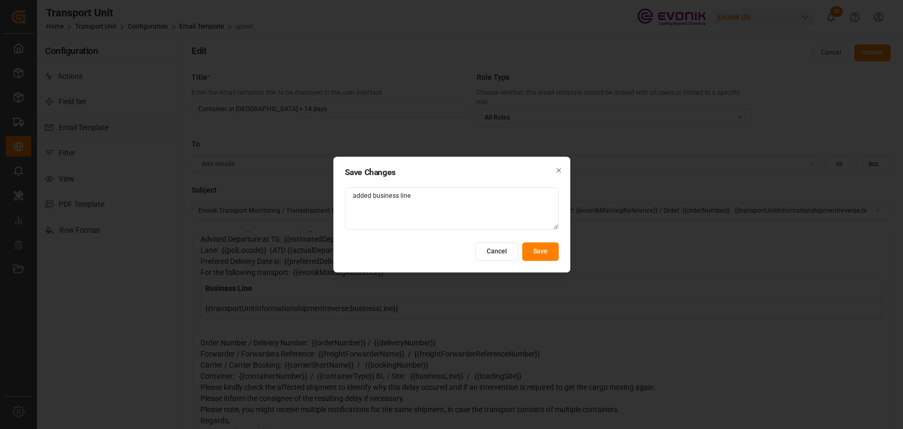
type textarea "added business line"
click at [533, 251] on button "Save" at bounding box center [540, 251] width 37 height 19
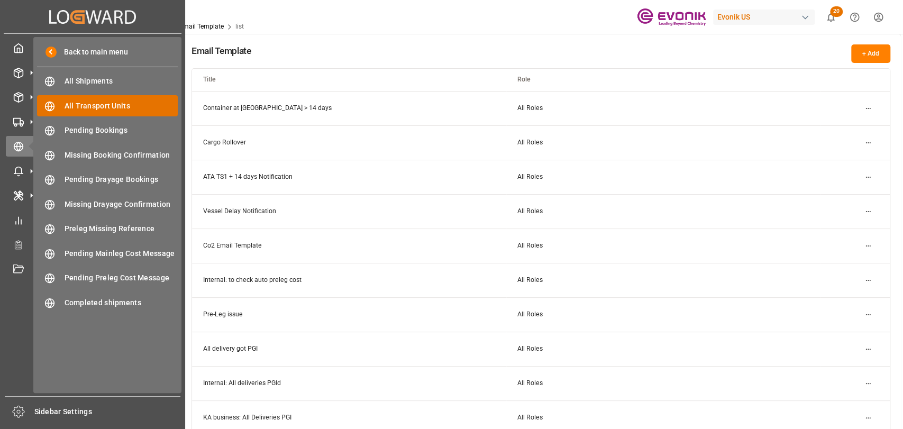
click at [74, 107] on span "All Transport Units" at bounding box center [122, 106] width 114 height 11
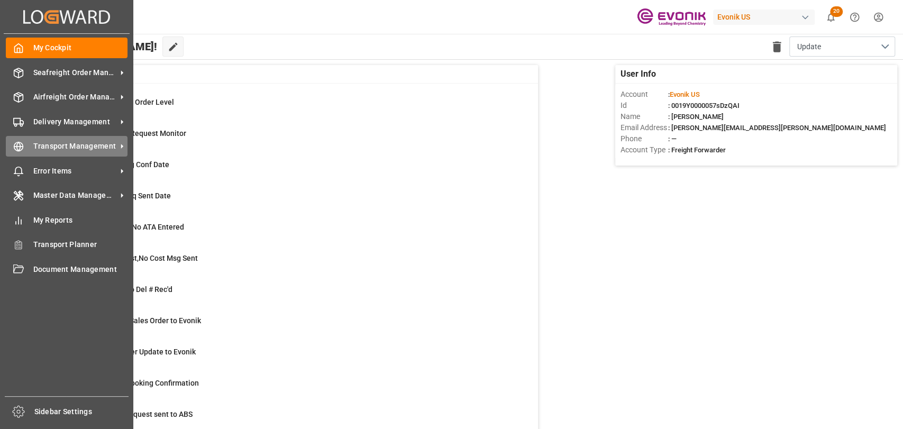
click at [68, 155] on div "Transport Management Transport Management" at bounding box center [67, 146] width 122 height 21
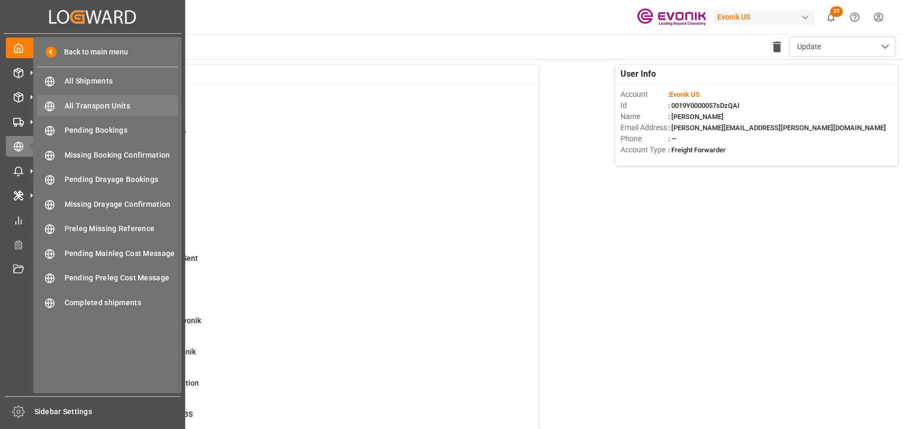
click at [83, 108] on span "All Transport Units" at bounding box center [122, 106] width 114 height 11
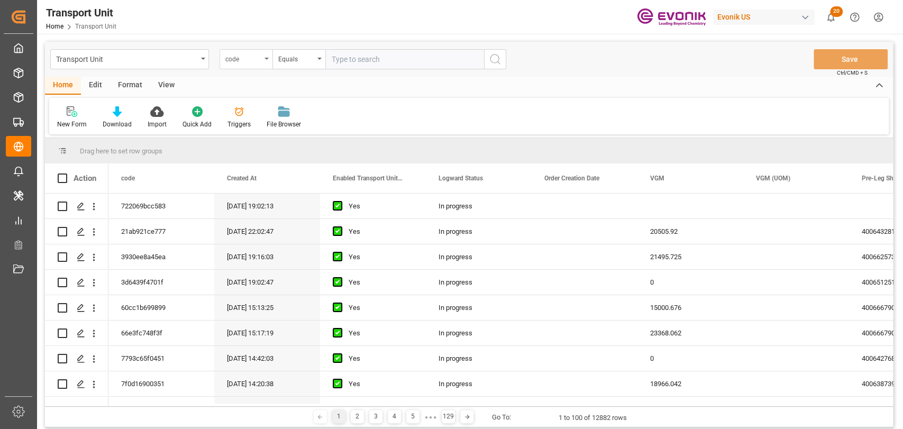
click at [237, 53] on div "code" at bounding box center [243, 58] width 36 height 12
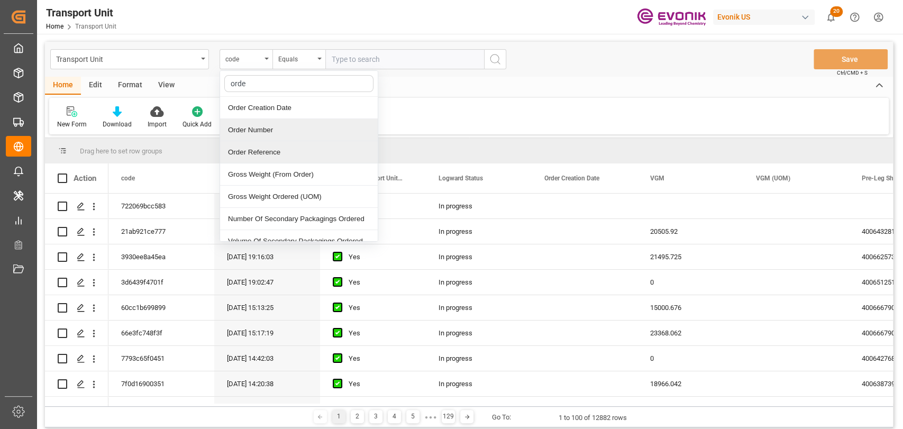
type input "order"
click at [258, 126] on div "Order Number" at bounding box center [299, 130] width 158 height 22
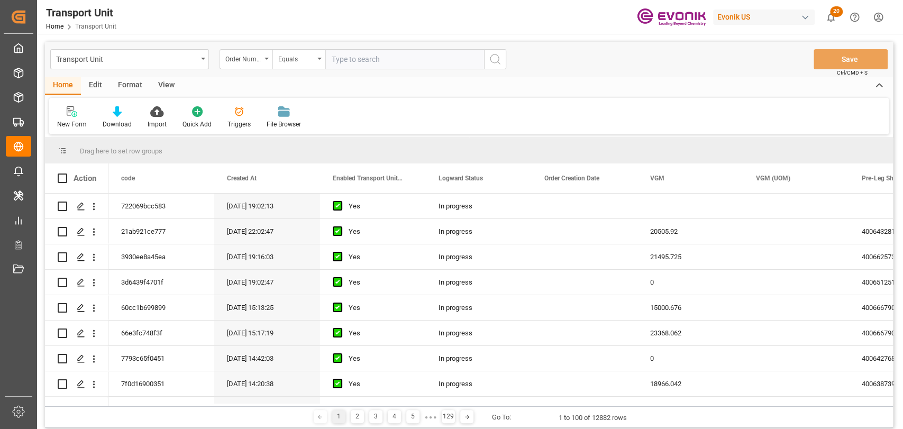
click at [401, 59] on input "text" at bounding box center [404, 59] width 159 height 20
paste input "0046447038"
type input "0046447038"
drag, startPoint x: 499, startPoint y: 61, endPoint x: 271, endPoint y: 148, distance: 243.7
click at [497, 60] on icon "search button" at bounding box center [495, 59] width 13 height 13
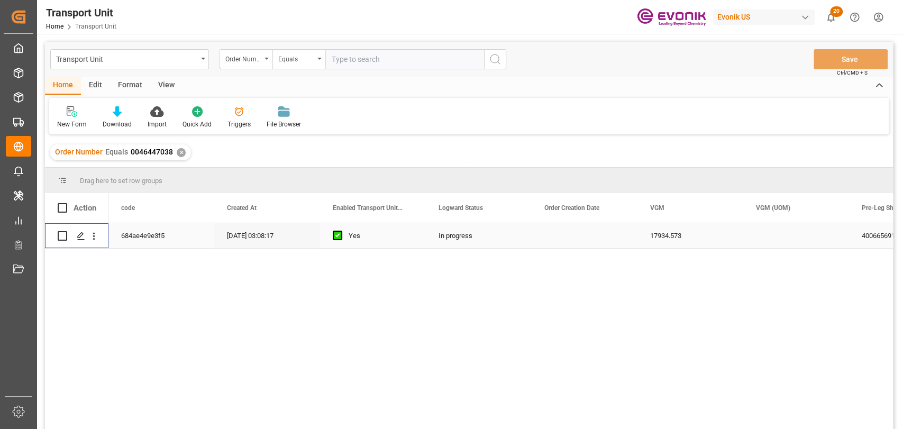
click at [84, 240] on div "Press SPACE to select this row." at bounding box center [80, 236] width 16 height 20
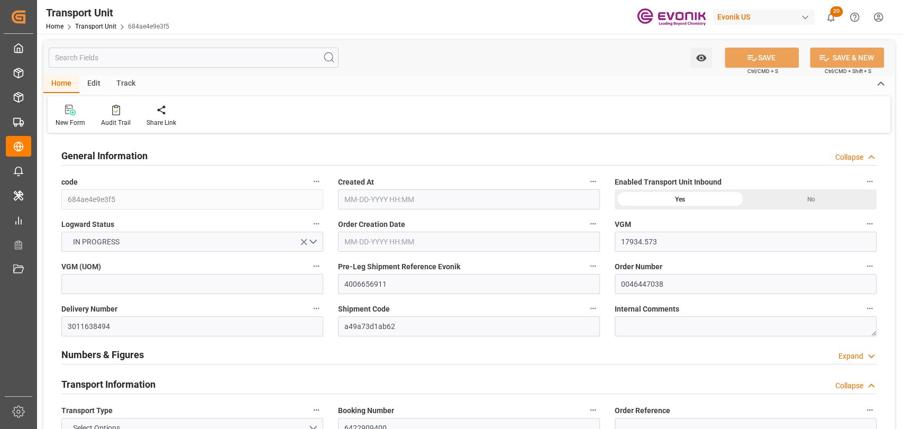
type input "17934.573"
type input "Cosco"
type input "COSCO Shipping Co. Ltd."
type input "USHOU"
type input "INNSA"
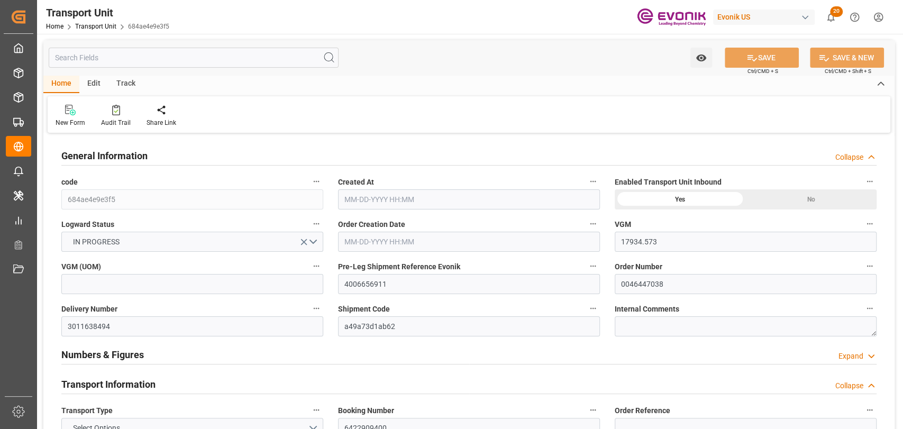
type input "9674567"
type input "USHOU"
type input "INNSA"
type input "9307231"
type input "15733.6"
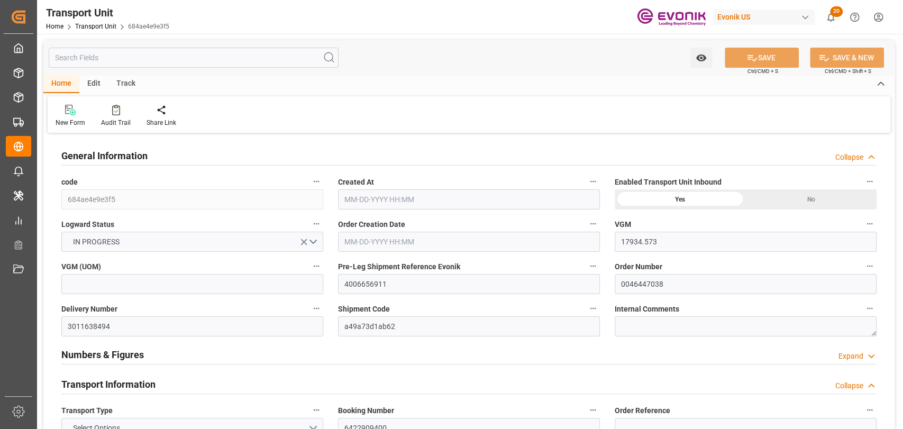
type input "06-27-2025 03:08"
type input "09-14-2025"
type input "07-02-2025 16:11"
type input "07-07-2025 12:11"
type input "07-16-2025 00:00"
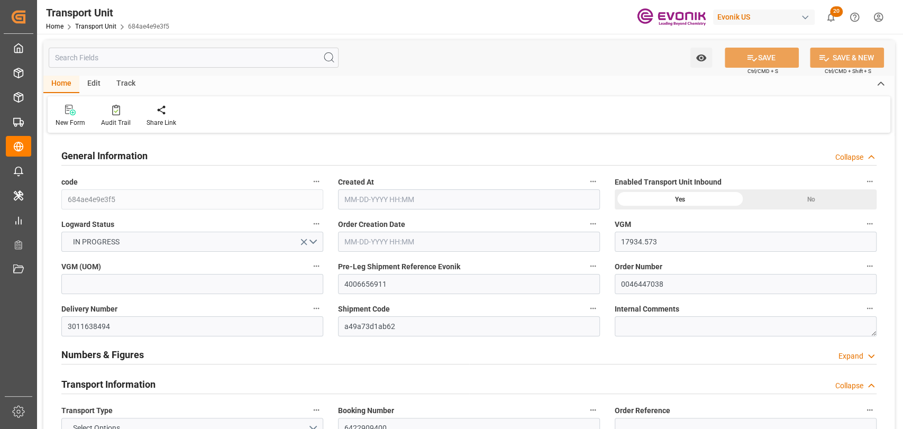
type input "07-16-2025 00:00"
type input "07-18-2025 07:26"
type input "09-14-2025 00:00"
type input "09-21-2025 13:00"
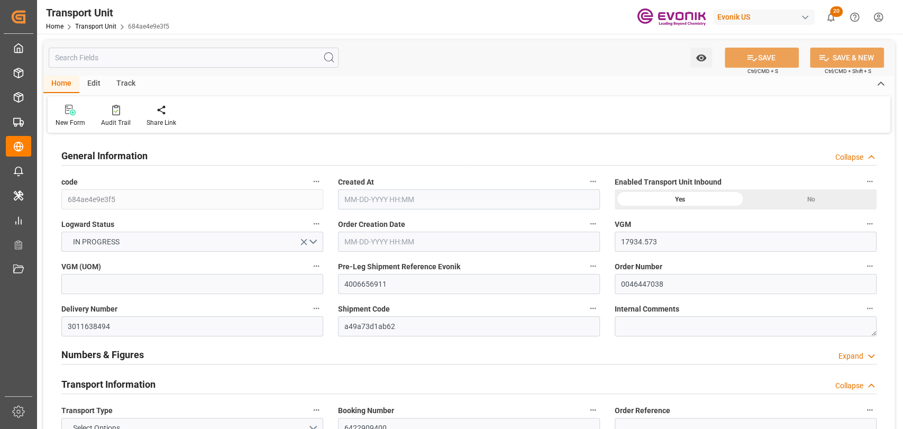
type input "09-15-2025 00:00"
type input "07-09-2025 16:00"
type input "07-18-2025"
type input "07-16-2025 05:14"
type input "07-18-2025 00:00"
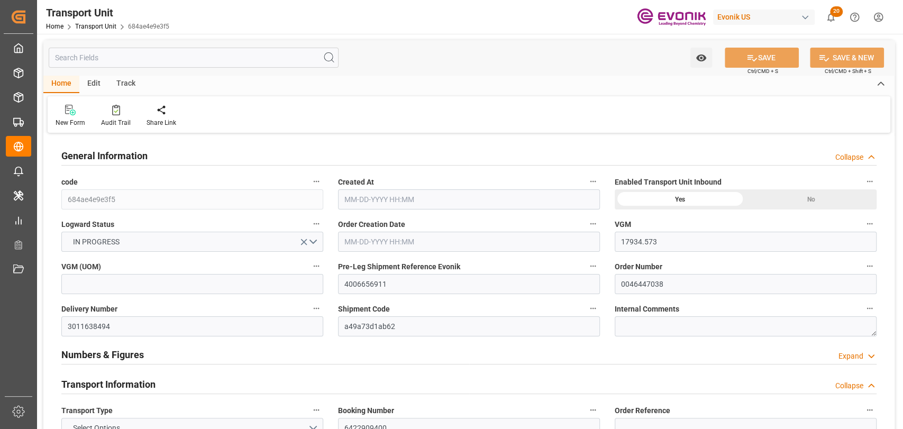
type input "07-18-2025 07:43"
type input "09-03-2025 19:30"
type input "09-03-2025 18:03"
type input "09-04-2025 06:44"
type input "09-03-2025 19:00"
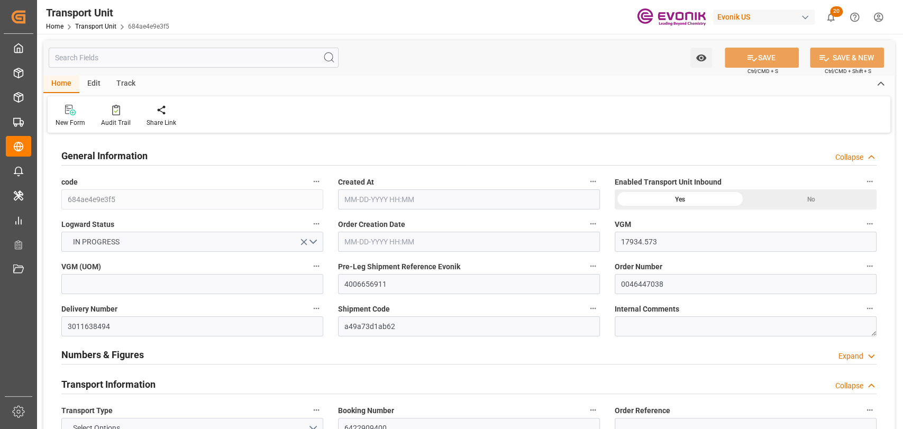
type input "09-14-2025 18:00"
type input "09-04-2025 12:32"
type input "09-21-2025 11:00"
type input "09-21-2025 18:33"
type input "09-25-2025 18:33"
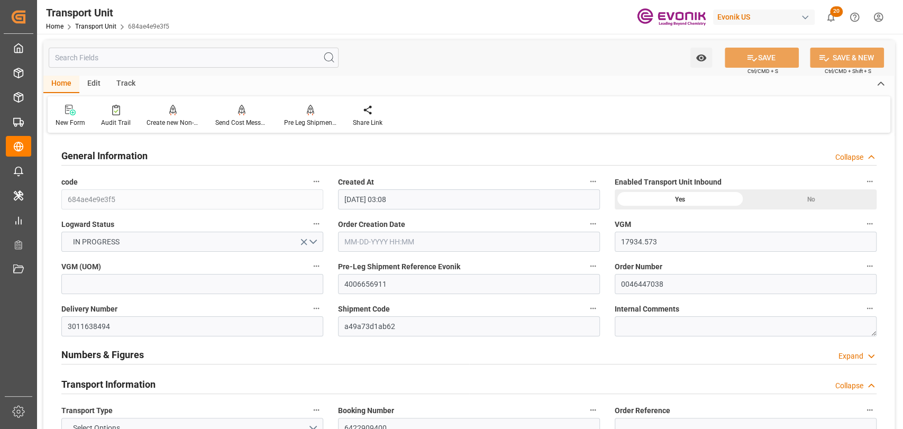
click at [109, 84] on div "Track" at bounding box center [125, 84] width 35 height 18
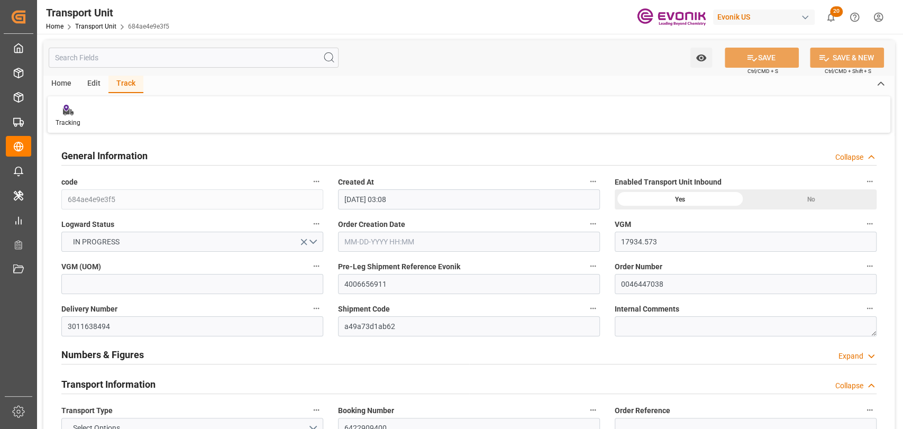
click at [93, 77] on div "Edit" at bounding box center [93, 84] width 29 height 18
click at [63, 81] on div "Home" at bounding box center [61, 84] width 36 height 18
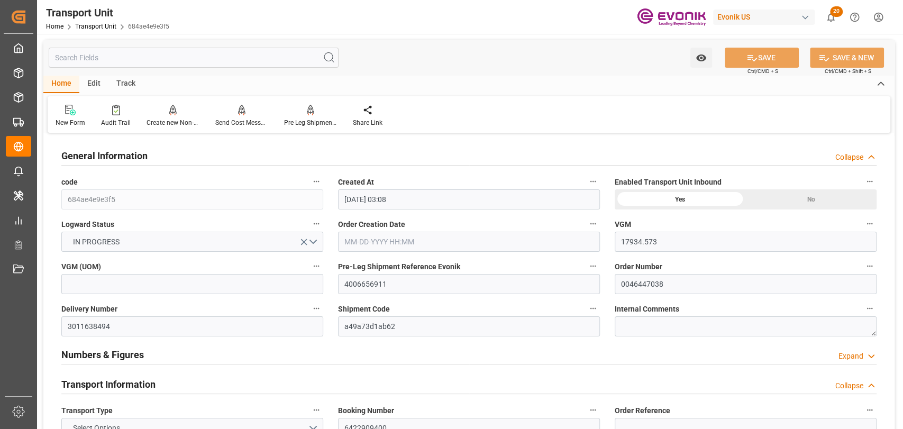
click at [93, 83] on div "Edit" at bounding box center [93, 84] width 29 height 18
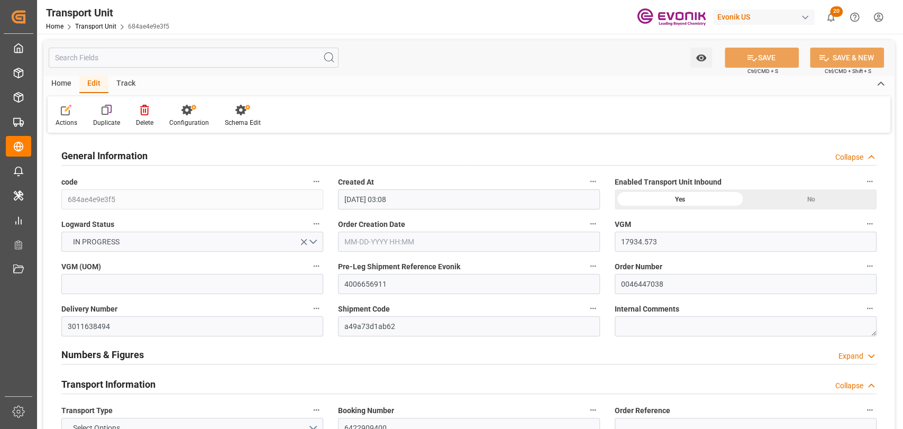
click at [129, 80] on div "Track" at bounding box center [125, 84] width 35 height 18
click at [74, 81] on div "Home" at bounding box center [61, 84] width 36 height 18
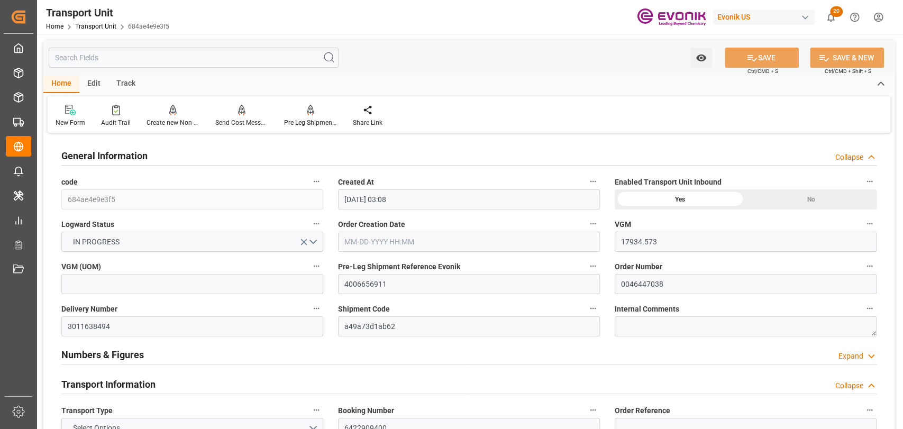
drag, startPoint x: 473, startPoint y: 119, endPoint x: 459, endPoint y: 102, distance: 21.5
click at [459, 102] on div "New Form Audit Trail Create new Non-Conformance Send Cost Message to Evonik Sen…" at bounding box center [469, 114] width 843 height 37
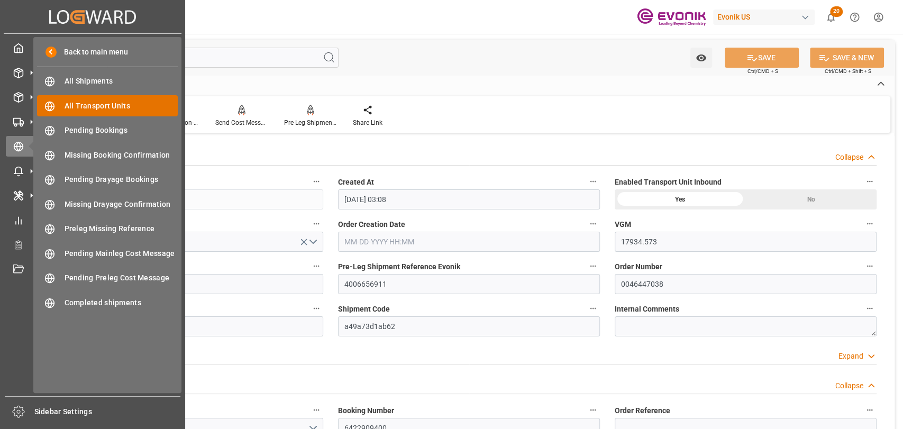
click at [127, 103] on span "All Transport Units" at bounding box center [122, 106] width 114 height 11
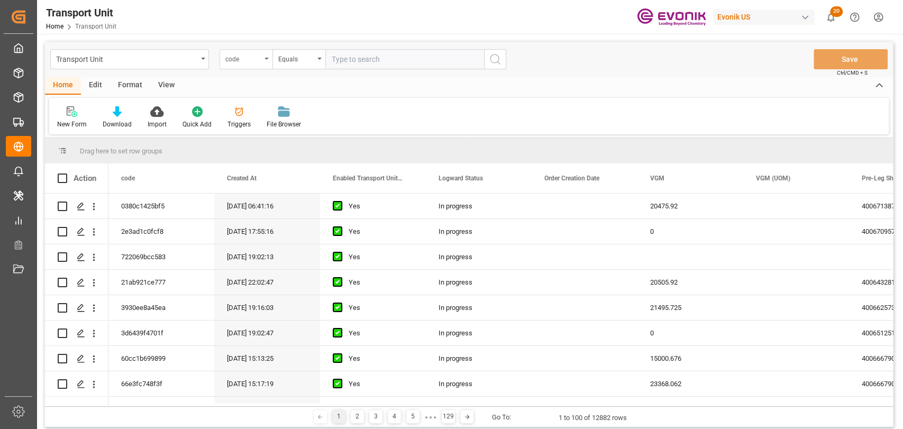
click at [252, 59] on div "code" at bounding box center [243, 58] width 36 height 12
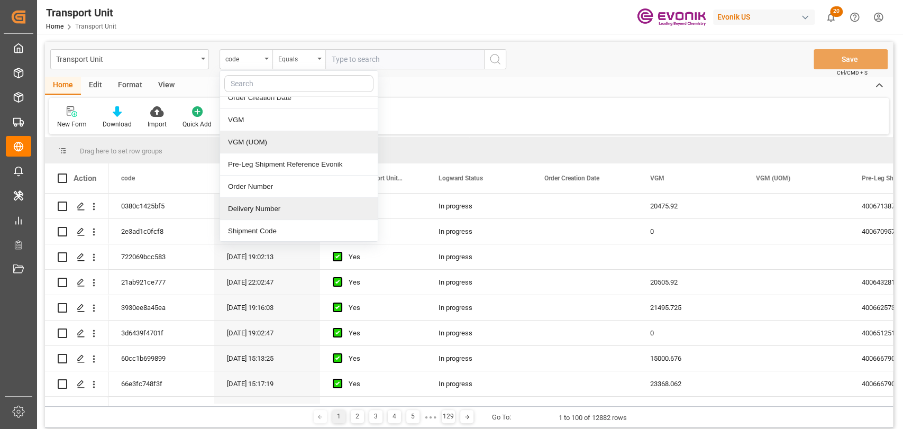
scroll to position [117, 0]
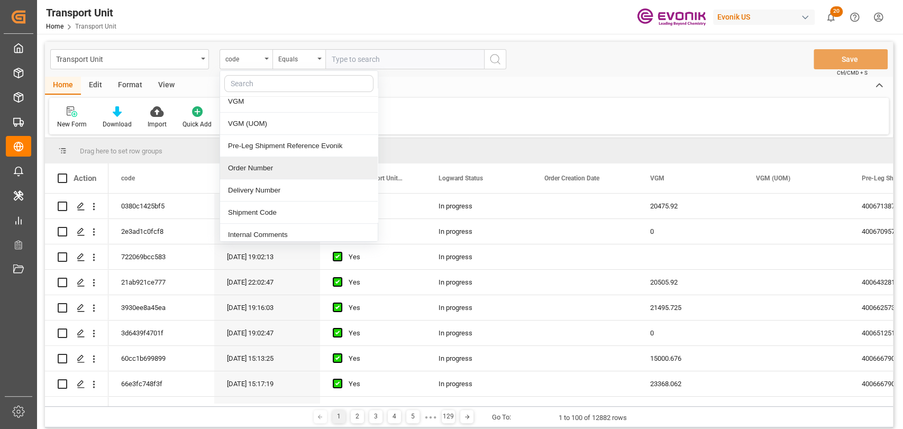
click at [257, 166] on div "Order Number" at bounding box center [299, 168] width 158 height 22
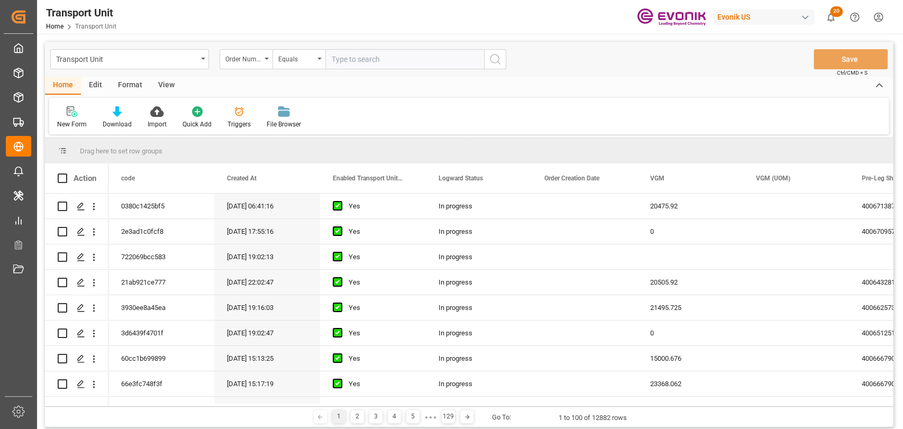
click at [364, 56] on input "text" at bounding box center [404, 59] width 159 height 20
click at [366, 64] on input "text" at bounding box center [404, 59] width 159 height 20
paste input "0046447038"
type input "0046447038"
click at [496, 52] on button "search button" at bounding box center [495, 59] width 22 height 20
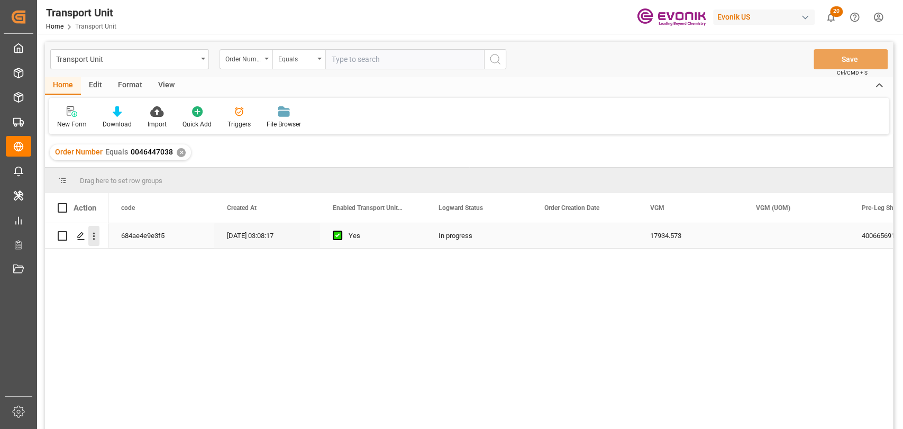
click at [91, 234] on icon "open menu" at bounding box center [93, 236] width 11 height 11
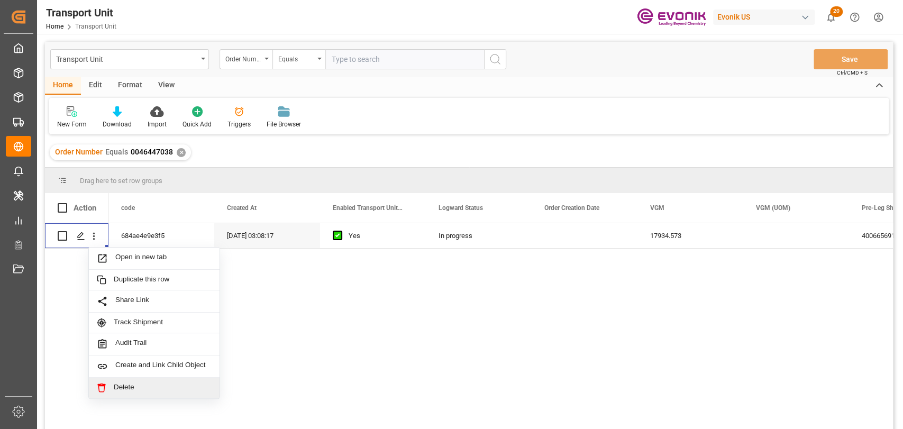
click at [435, 388] on div "684ae4e9e3f5 06-27-2025 03:08:17 Yes In progress 17934.573 4006656911 0046447038" at bounding box center [500, 329] width 785 height 213
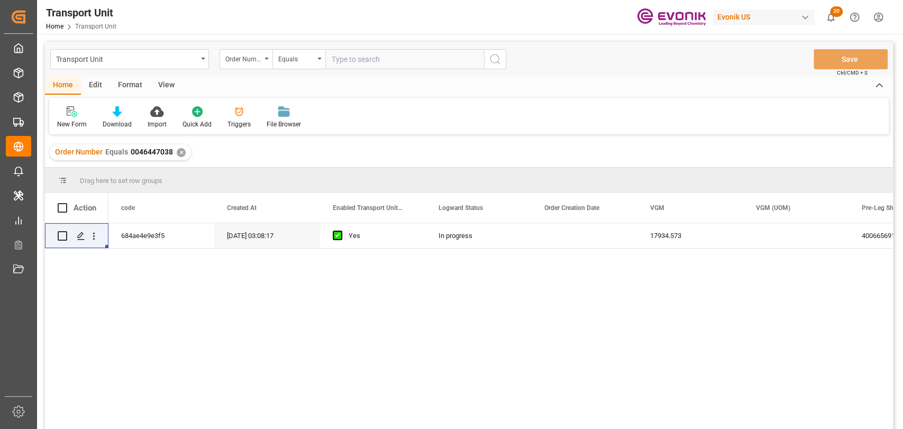
click at [86, 83] on div "Edit" at bounding box center [95, 86] width 29 height 18
click at [130, 83] on div "Format" at bounding box center [130, 86] width 40 height 18
click at [159, 88] on div "View" at bounding box center [166, 86] width 32 height 18
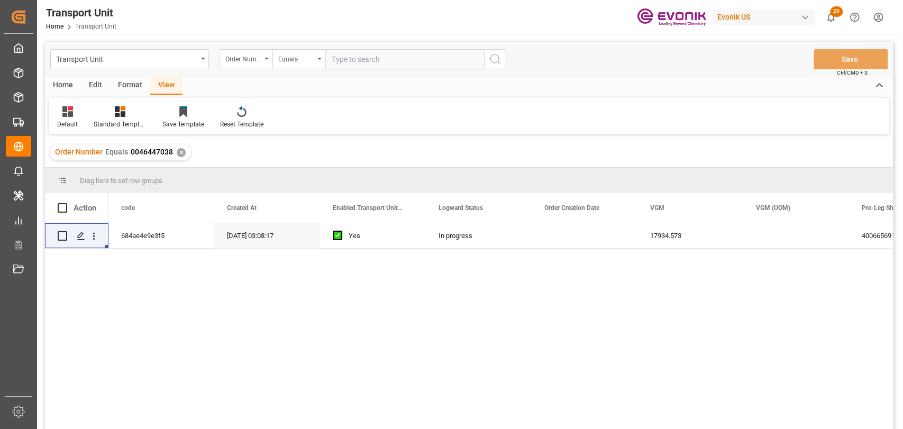
drag, startPoint x: 80, startPoint y: 83, endPoint x: 220, endPoint y: 88, distance: 139.2
click at [81, 83] on div "Edit" at bounding box center [95, 86] width 29 height 18
click at [196, 115] on div at bounding box center [181, 111] width 40 height 11
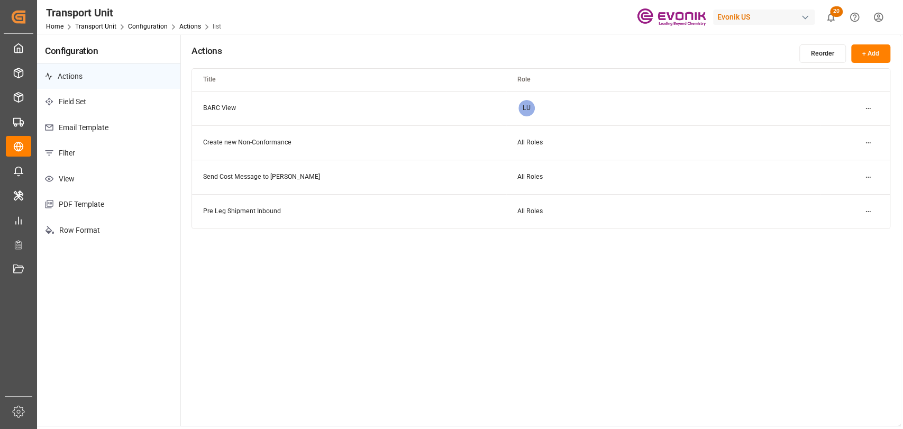
click at [104, 128] on p "Email Template" at bounding box center [108, 128] width 143 height 26
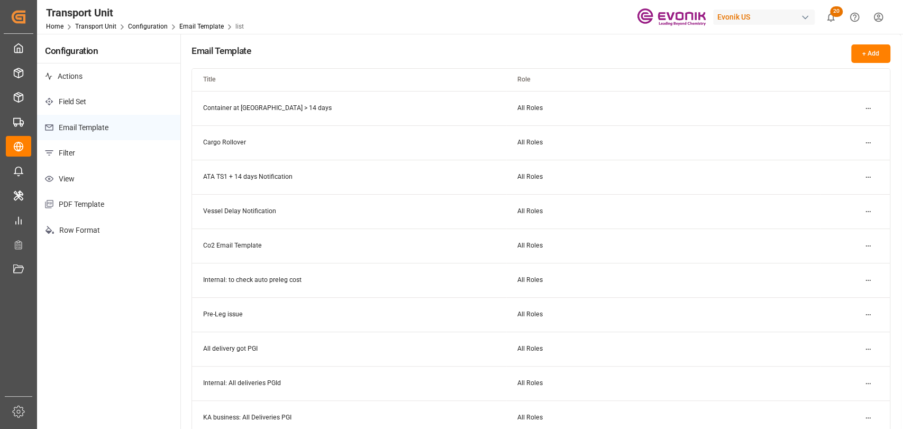
click at [870, 105] on html "Created by potrace 1.15, written by Peter Selinger 2001-2017 Created by potrace…" at bounding box center [451, 214] width 903 height 429
click at [834, 126] on small "Edit" at bounding box center [830, 129] width 11 height 6
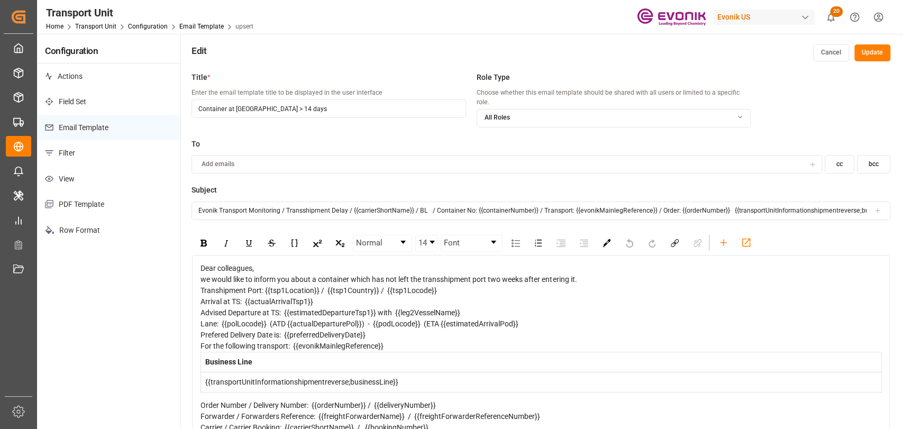
click at [875, 52] on button "Update" at bounding box center [873, 52] width 36 height 17
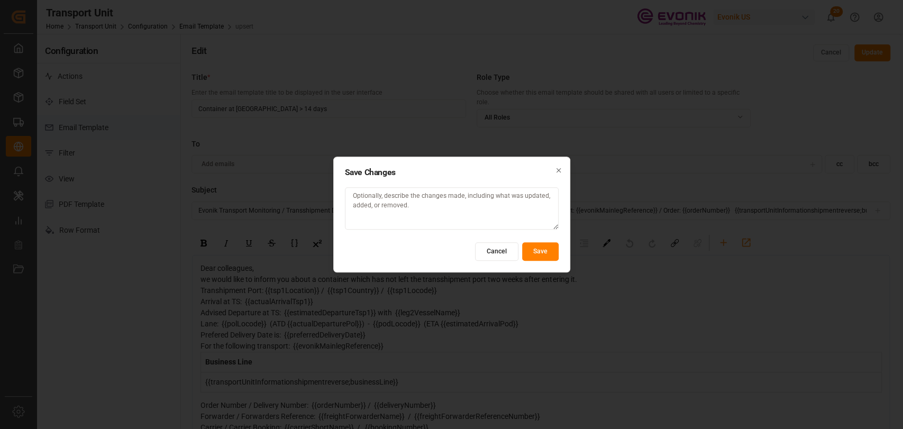
click at [495, 254] on button "Cancel" at bounding box center [496, 251] width 43 height 19
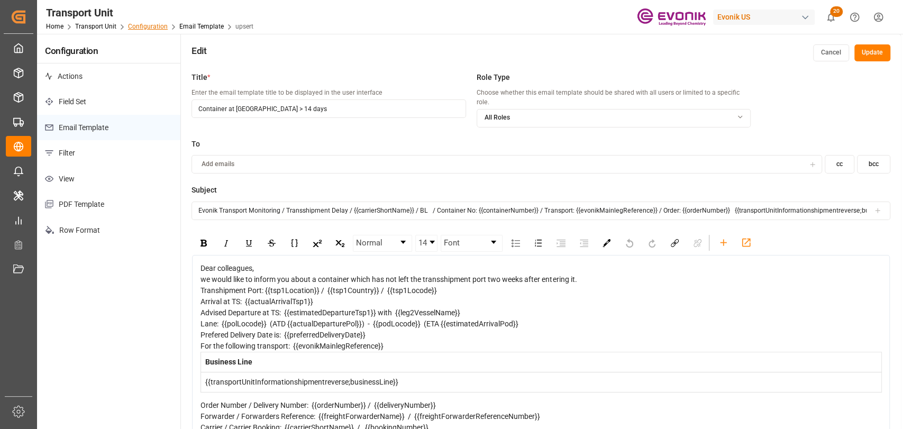
click at [161, 23] on link "Configuration" at bounding box center [148, 26] width 40 height 7
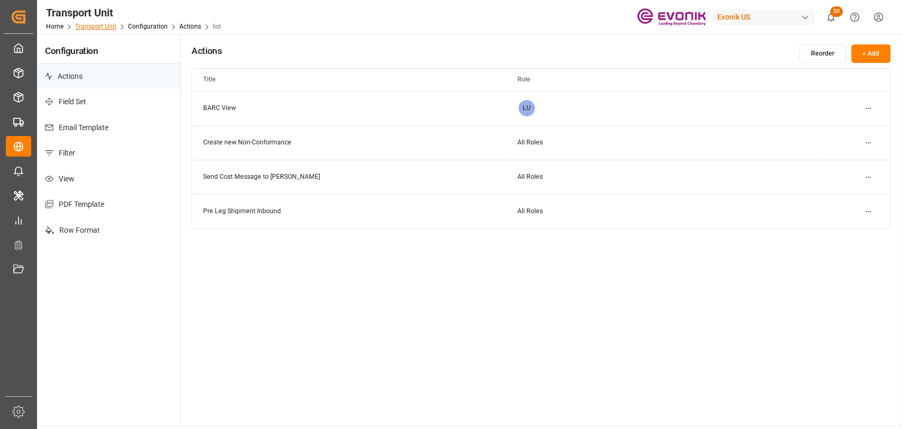
click at [89, 25] on link "Transport Unit" at bounding box center [95, 26] width 41 height 7
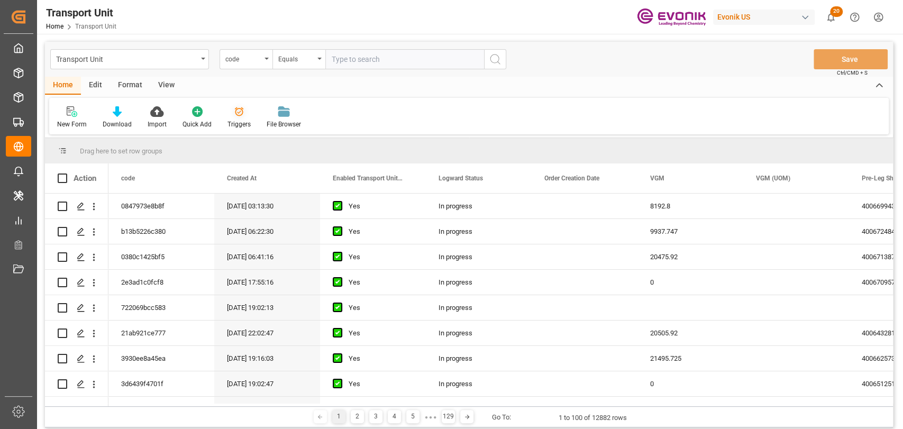
click at [244, 117] on div "Triggers" at bounding box center [239, 117] width 39 height 23
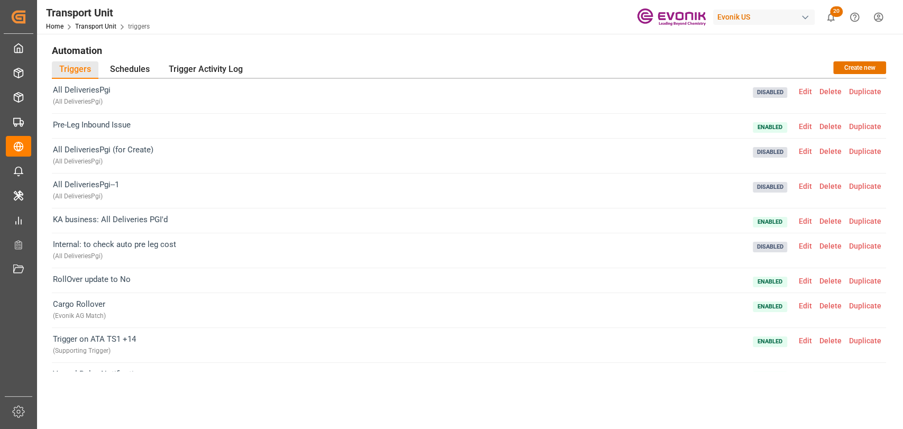
scroll to position [95, 0]
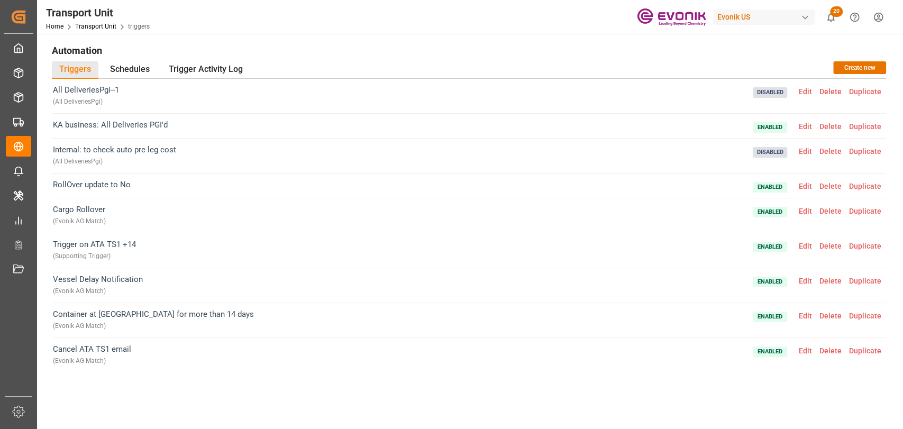
click at [803, 250] on span "Enabled Edit Delete Duplicate" at bounding box center [819, 251] width 132 height 24
click at [804, 246] on span "Edit" at bounding box center [805, 246] width 21 height 8
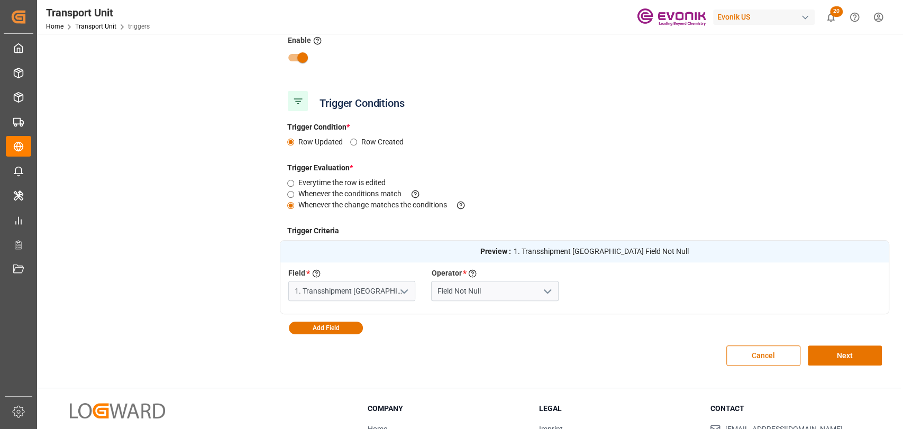
scroll to position [211, 0]
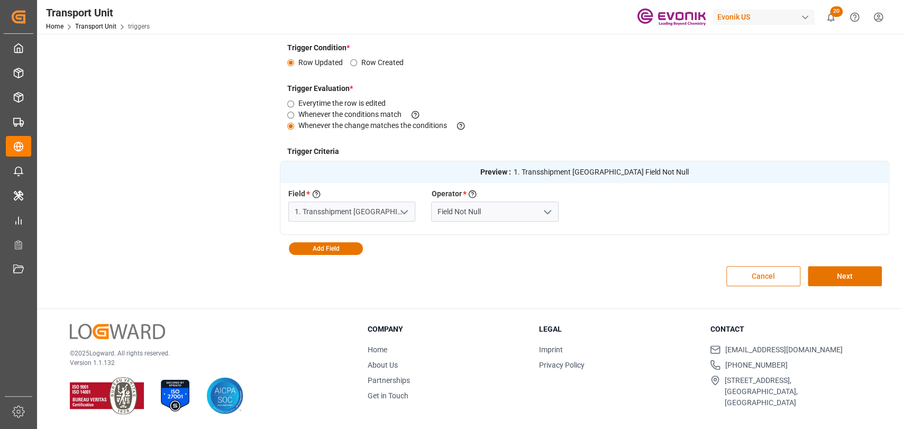
click at [744, 278] on button "Cancel" at bounding box center [763, 276] width 74 height 20
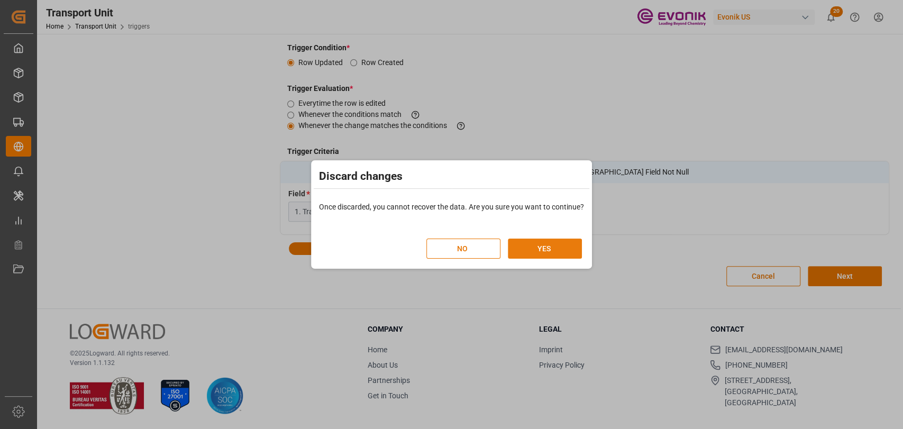
click at [568, 253] on button "YES" at bounding box center [545, 249] width 74 height 20
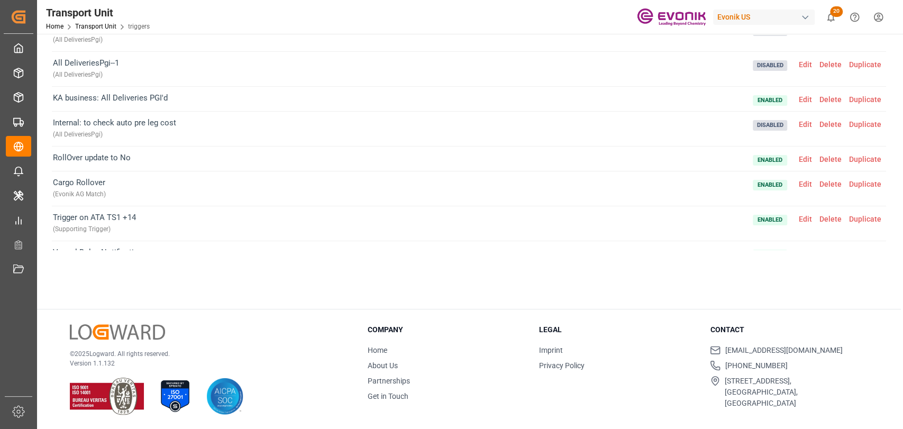
scroll to position [95, 0]
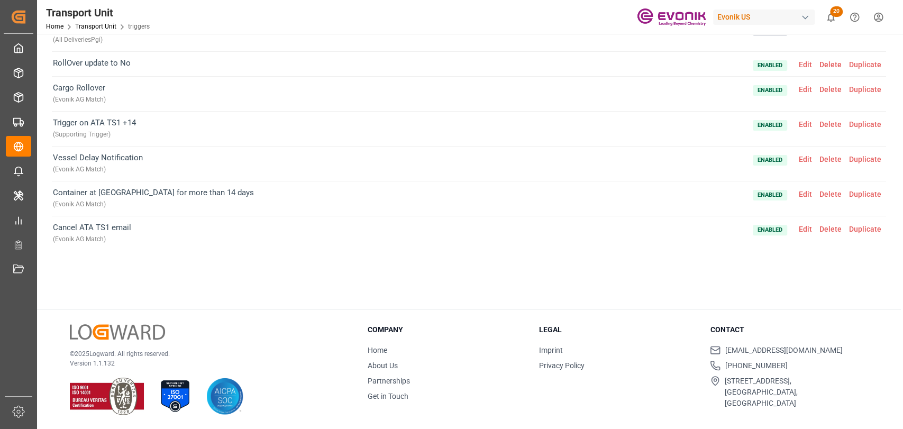
click at [804, 195] on span "Edit" at bounding box center [805, 194] width 21 height 8
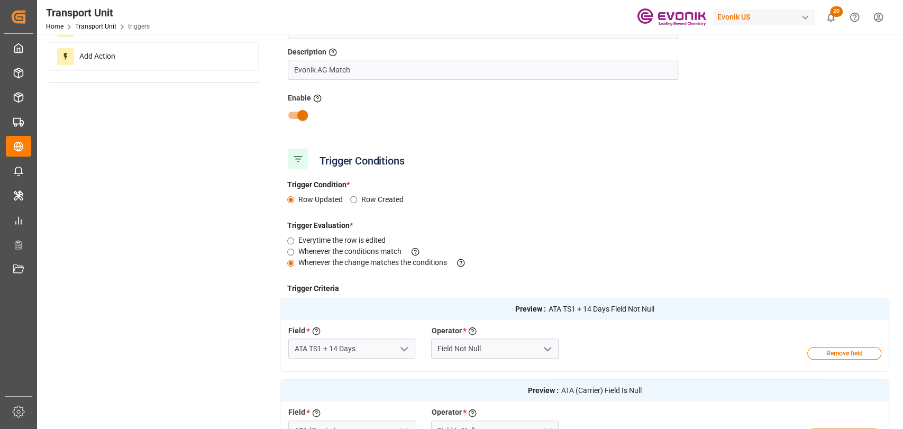
scroll to position [0, 0]
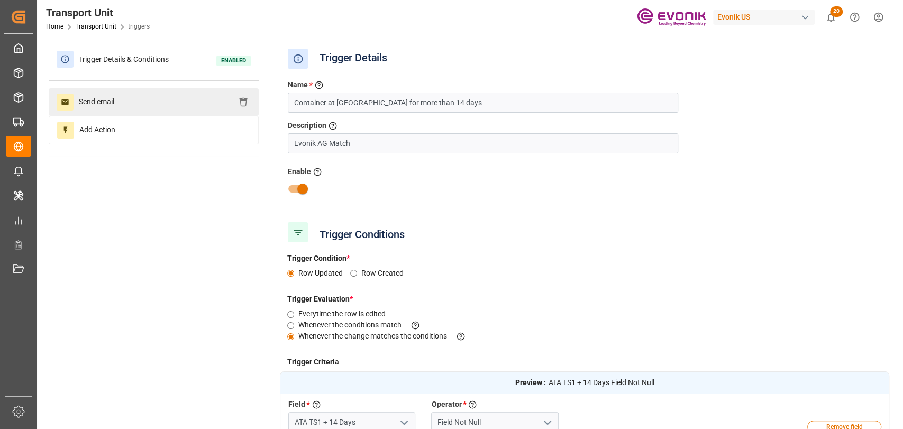
click at [110, 111] on div "Send email" at bounding box center [154, 102] width 210 height 28
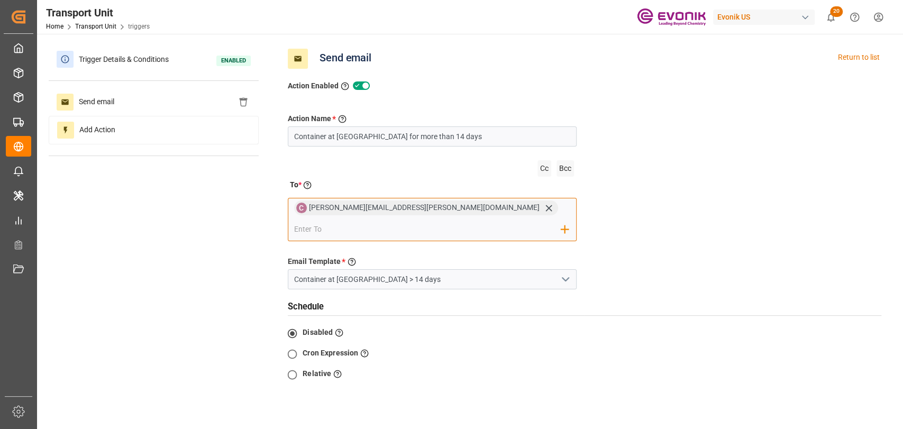
click at [481, 221] on input "email" at bounding box center [427, 229] width 267 height 16
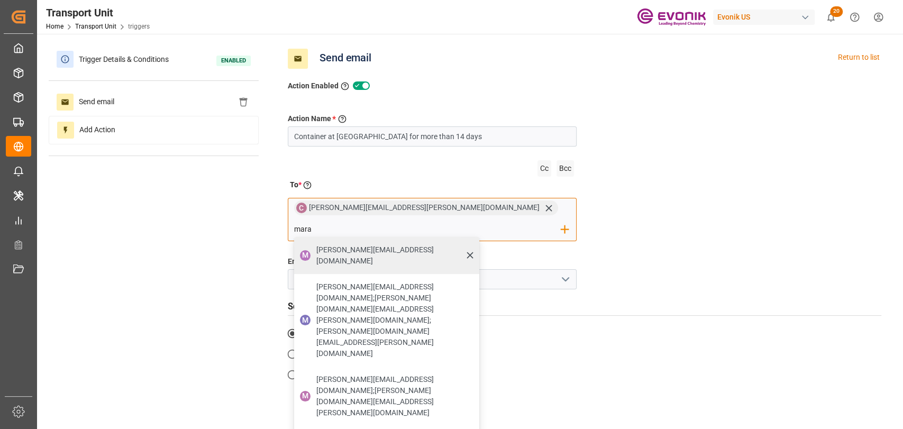
type input "mara"
click at [472, 244] on span "mara-lynn.tan@leschaco.com" at bounding box center [394, 255] width 156 height 22
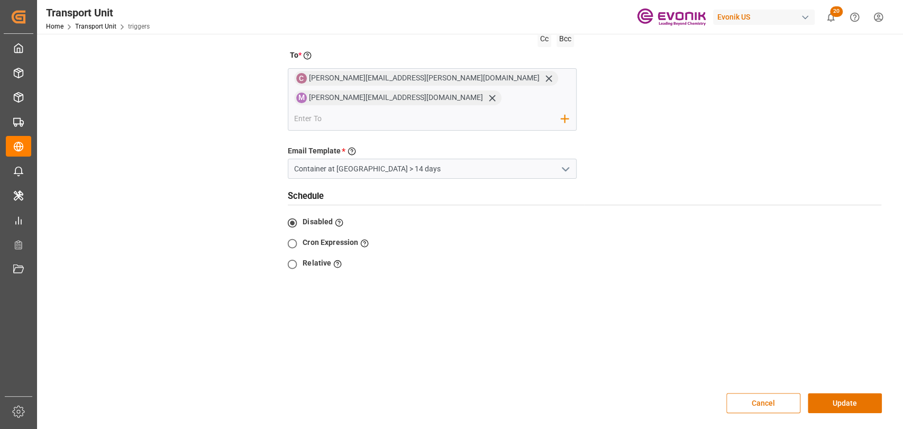
scroll to position [237, 0]
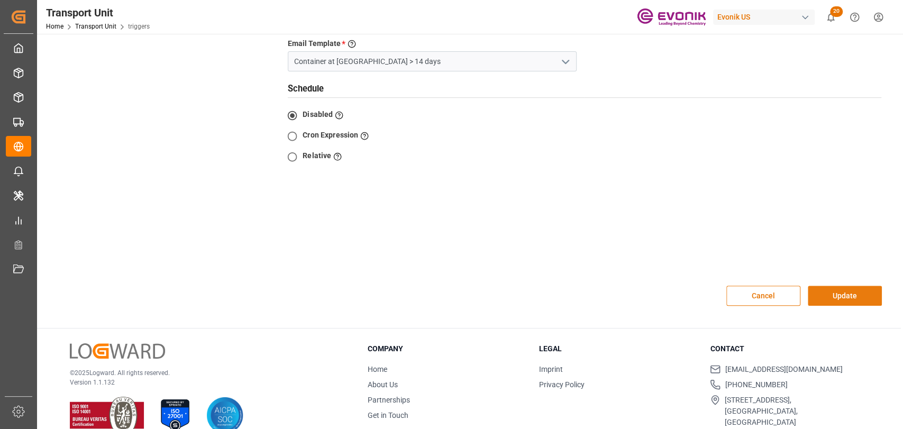
click at [860, 286] on button "Update" at bounding box center [845, 296] width 74 height 20
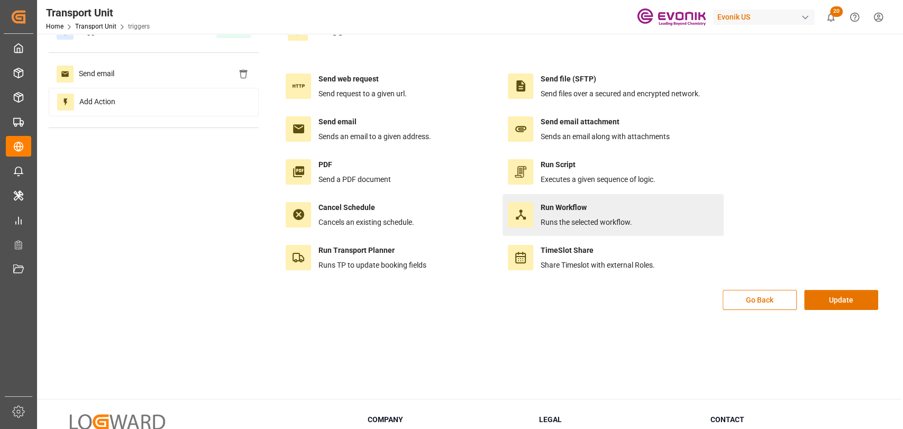
scroll to position [0, 0]
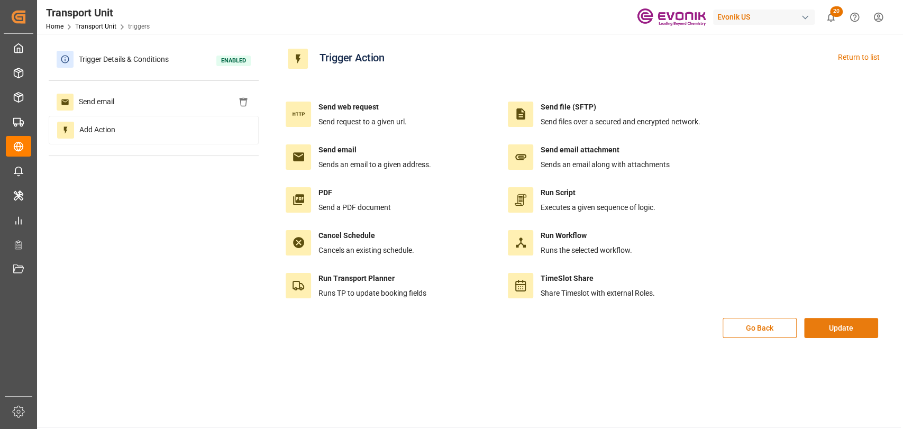
click at [862, 324] on button "Update" at bounding box center [841, 328] width 74 height 20
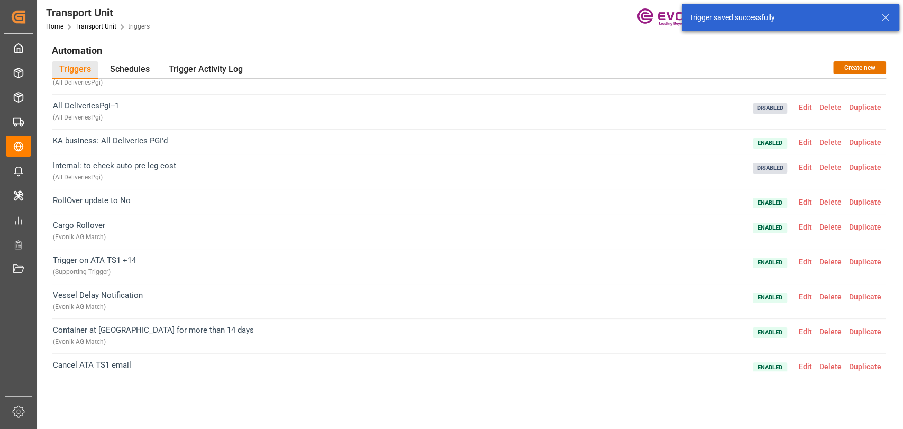
scroll to position [95, 0]
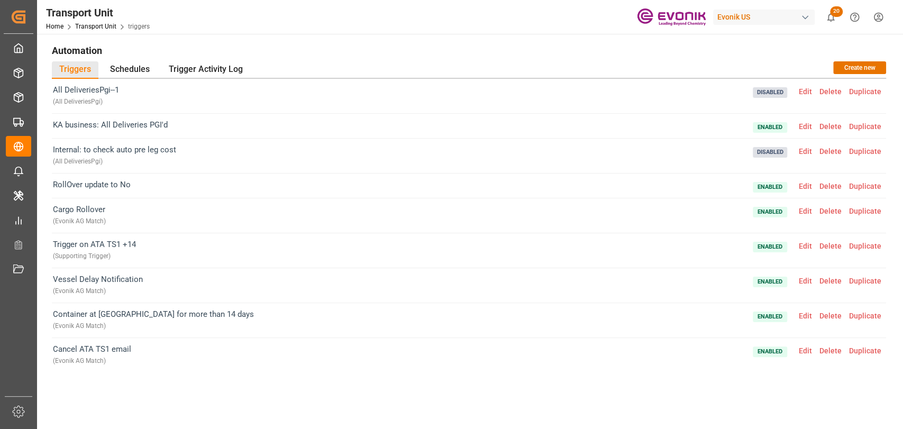
drag, startPoint x: 804, startPoint y: 316, endPoint x: 804, endPoint y: 322, distance: 5.3
click at [804, 322] on span "Enabled Edit Delete Duplicate" at bounding box center [819, 320] width 132 height 24
click at [801, 314] on span "Edit" at bounding box center [805, 316] width 21 height 8
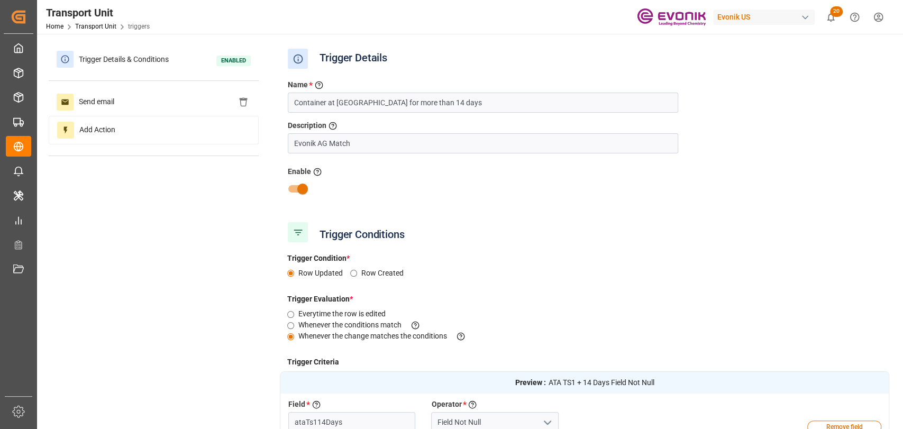
type input "ATA TS1 + 14 Days"
type input "ATA (Carrier)"
type input "1. Transshipment Port ATD"
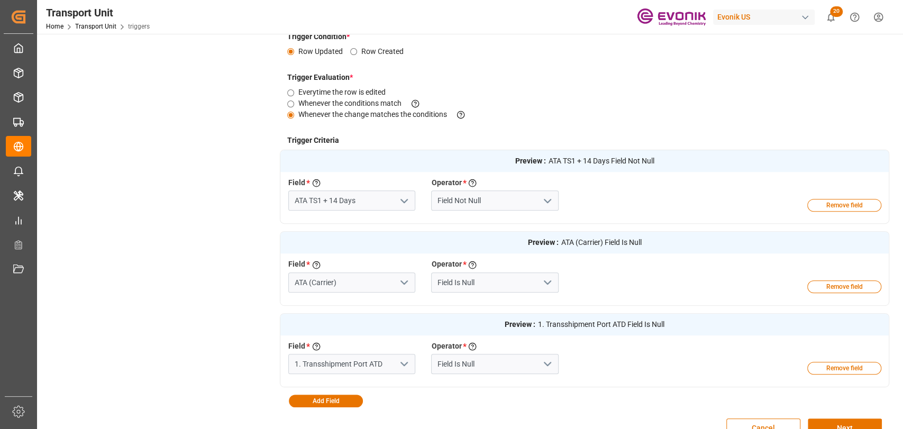
scroll to position [352, 0]
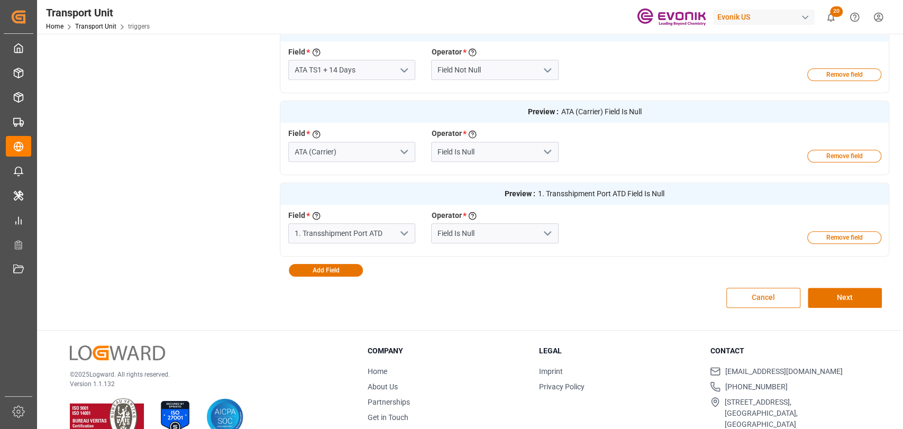
click at [760, 303] on button "Cancel" at bounding box center [763, 298] width 74 height 20
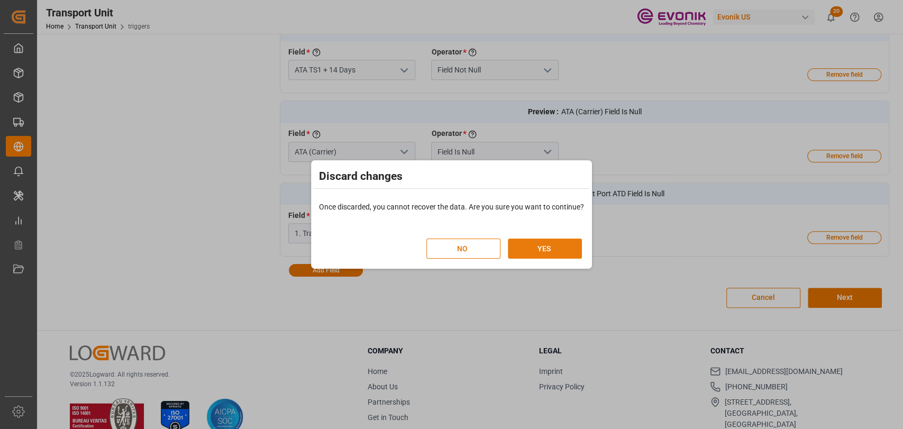
click at [542, 257] on button "YES" at bounding box center [545, 249] width 74 height 20
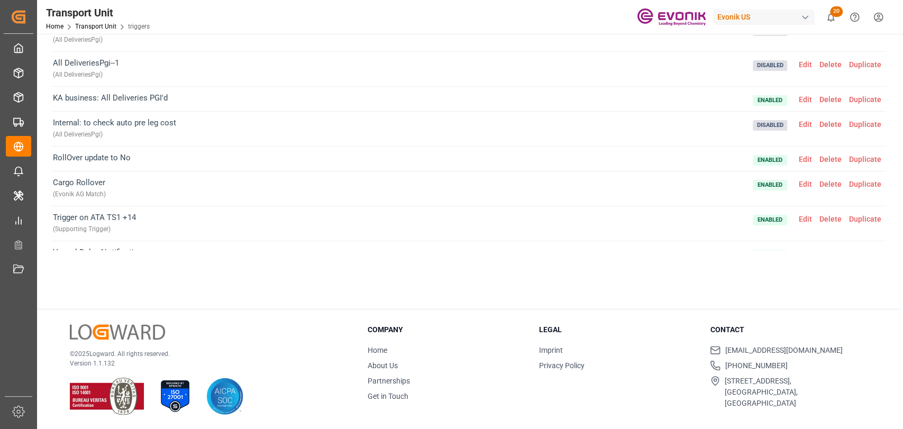
scroll to position [95, 0]
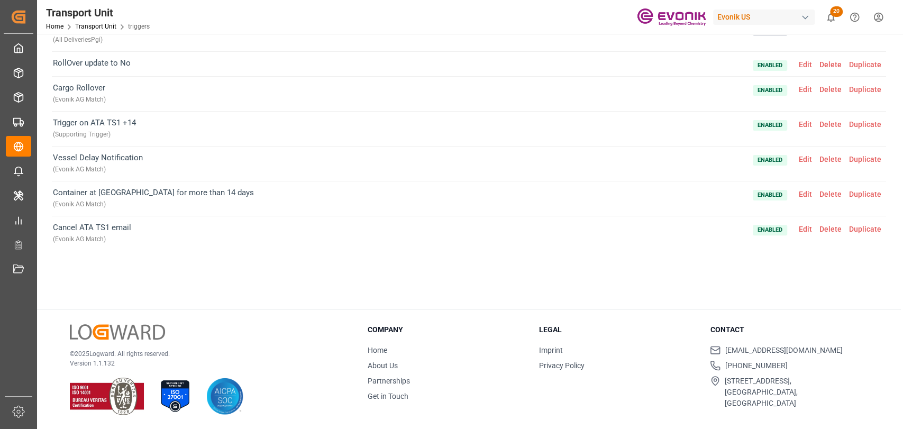
click at [804, 192] on span "Edit" at bounding box center [805, 194] width 21 height 8
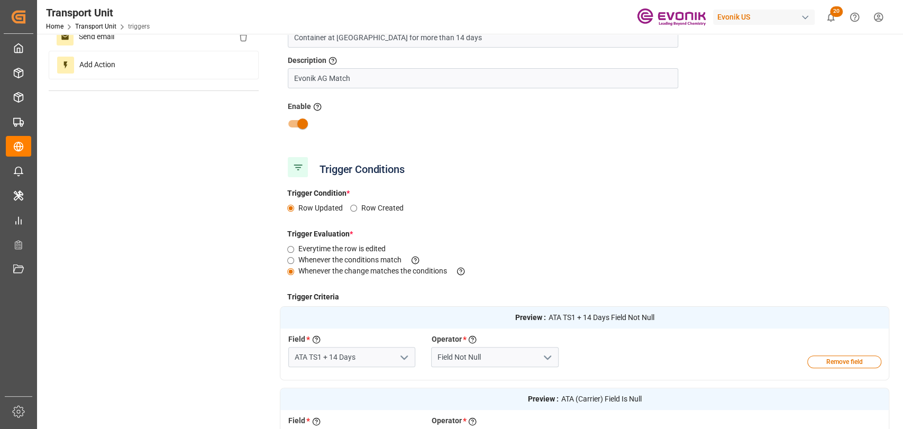
scroll to position [0, 0]
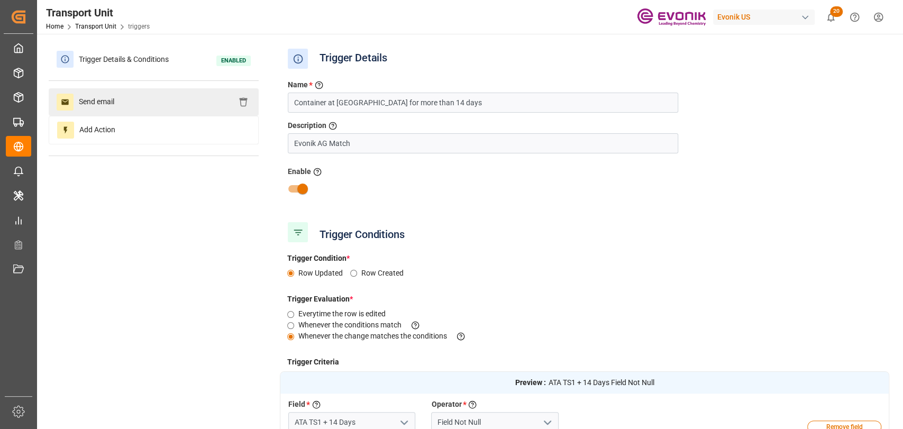
click at [111, 99] on span "Send email" at bounding box center [97, 102] width 46 height 17
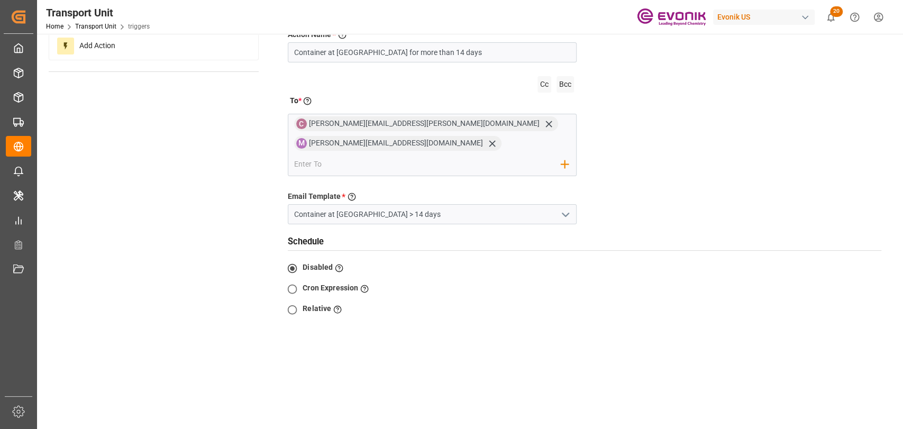
scroll to position [117, 0]
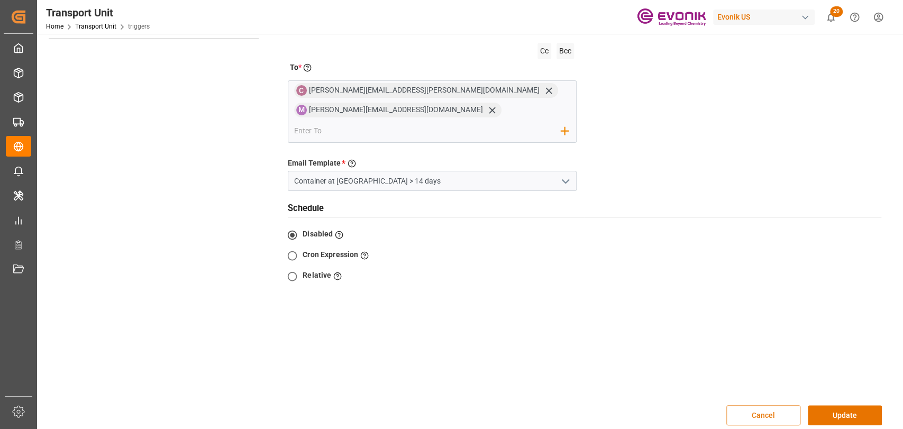
click at [764, 405] on button "Cancel" at bounding box center [763, 415] width 74 height 20
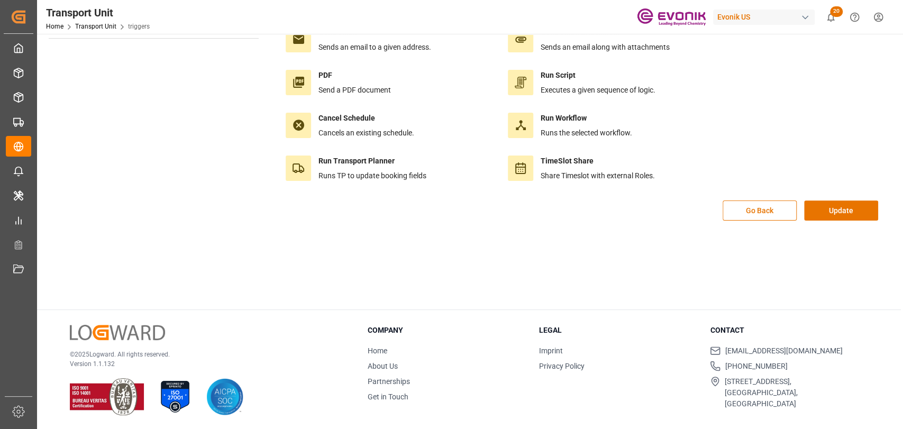
scroll to position [0, 0]
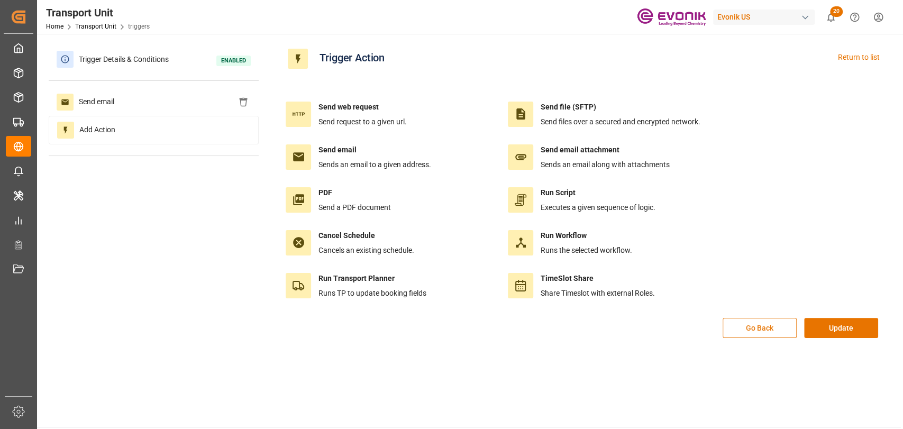
click at [753, 330] on button "Go Back" at bounding box center [760, 328] width 74 height 20
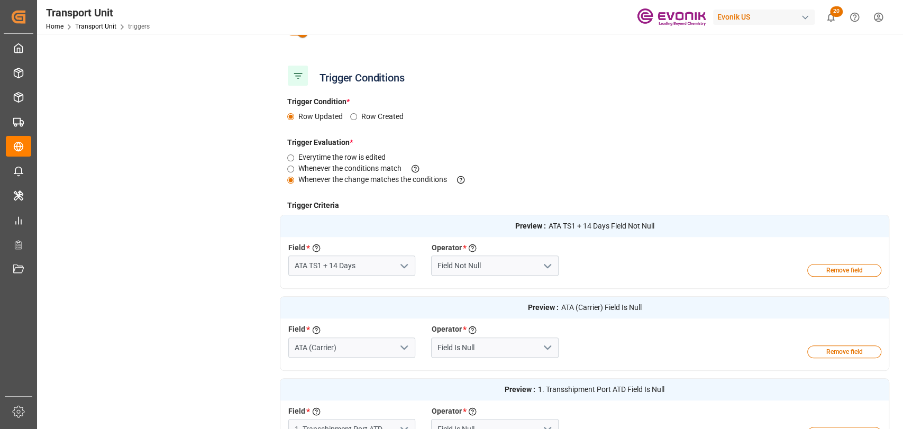
scroll to position [373, 0]
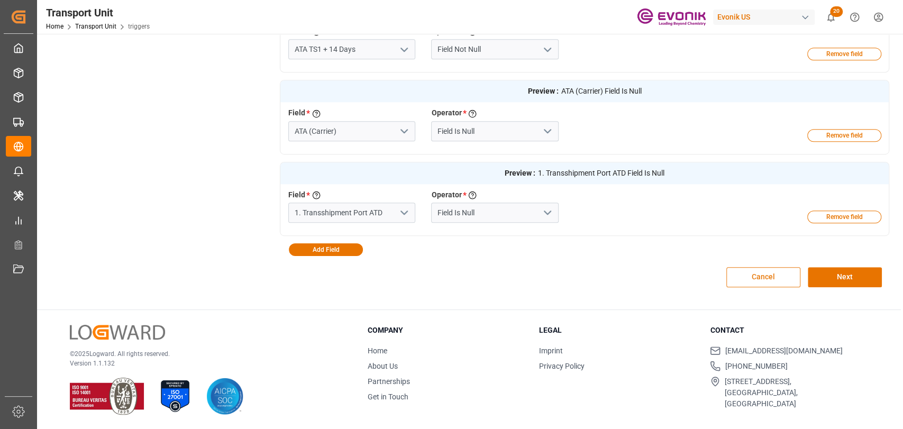
click at [785, 271] on button "Cancel" at bounding box center [763, 277] width 74 height 20
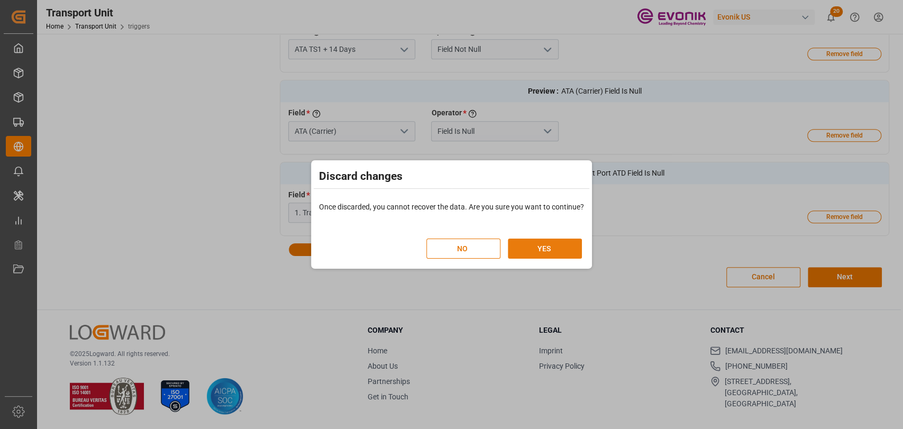
click at [567, 250] on button "YES" at bounding box center [545, 249] width 74 height 20
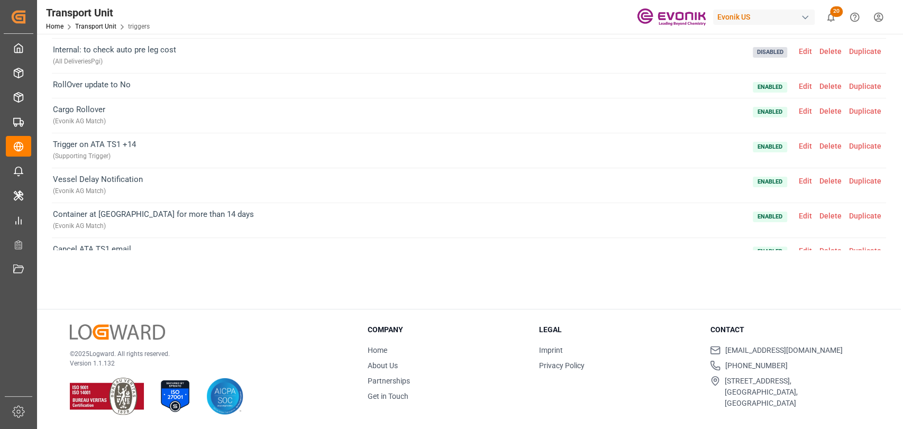
scroll to position [95, 0]
